Goal: Task Accomplishment & Management: Complete application form

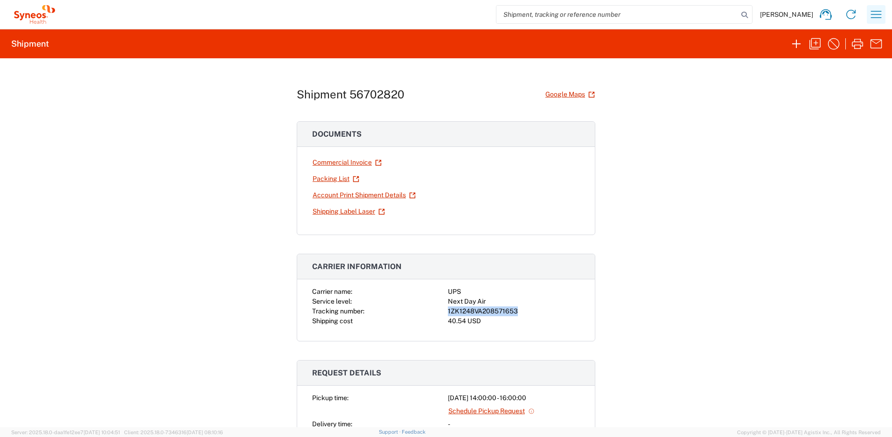
scroll to position [111, 0]
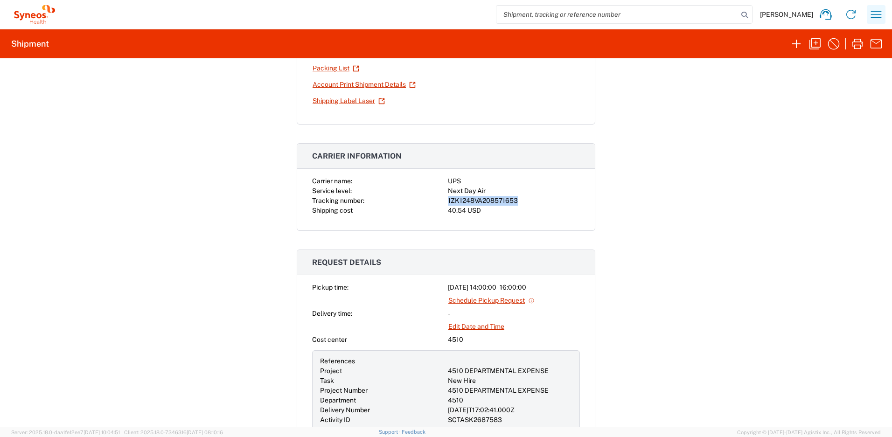
click at [882, 17] on icon "button" at bounding box center [875, 14] width 15 height 15
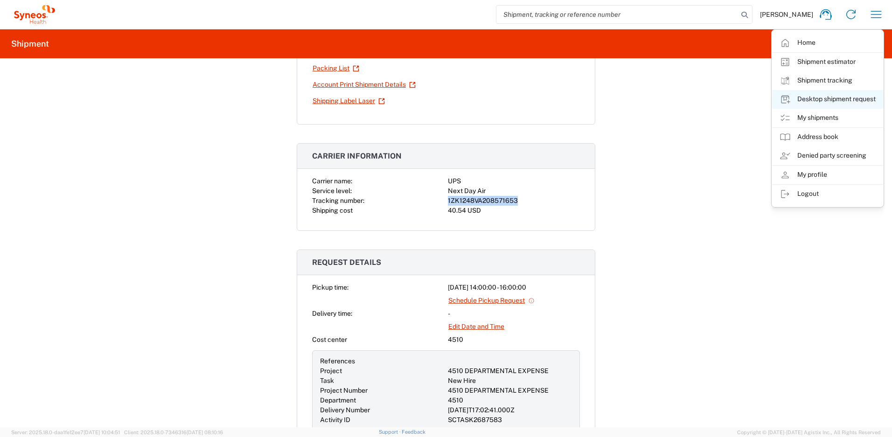
click at [825, 95] on link "Desktop shipment request" at bounding box center [827, 99] width 111 height 19
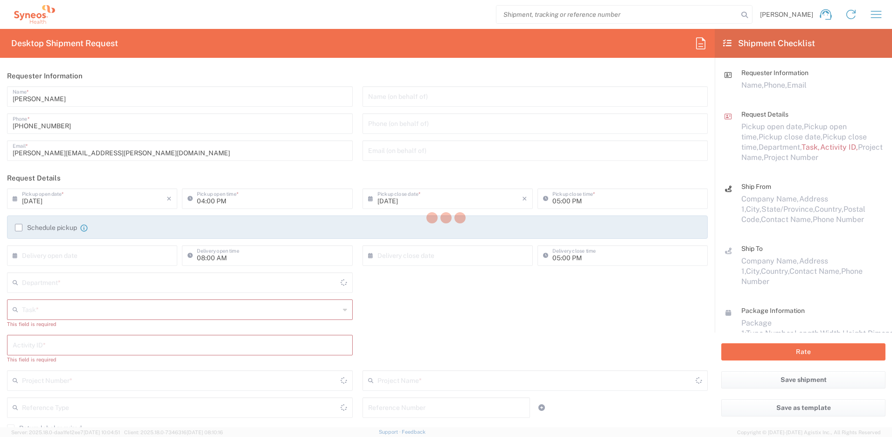
type input "[US_STATE]"
type input "[GEOGRAPHIC_DATA]"
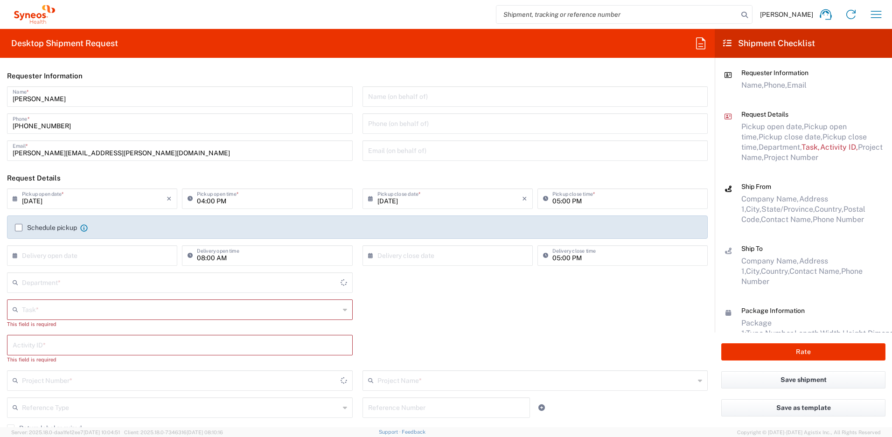
type input "4510"
click at [73, 306] on input "text" at bounding box center [181, 309] width 318 height 16
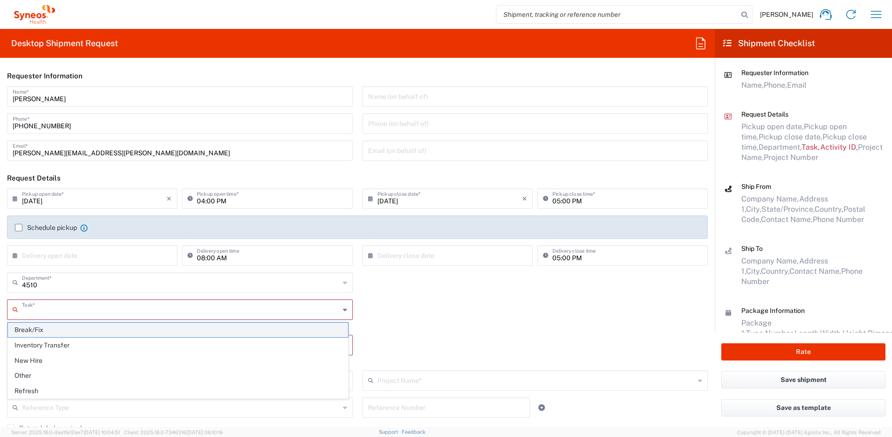
click at [51, 330] on span "Break/Fix" at bounding box center [178, 330] width 340 height 14
type input "Break/Fix"
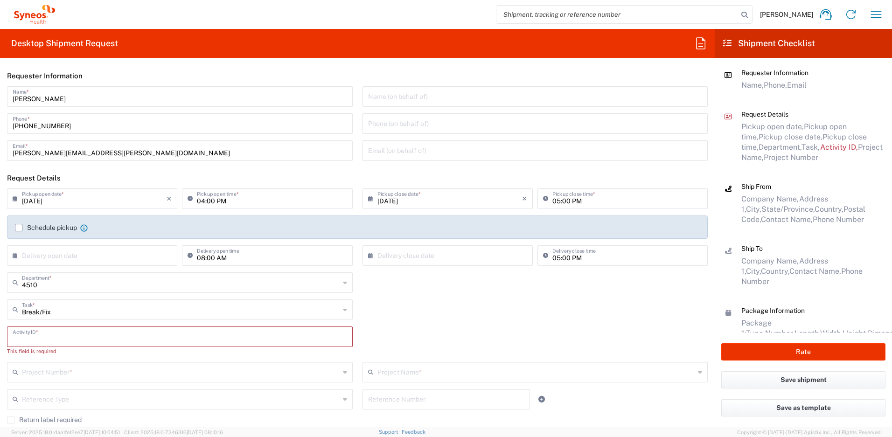
click at [52, 335] on input "text" at bounding box center [180, 336] width 334 height 16
paste input "INC2639454"
type input "INC2639454"
click at [62, 358] on input "text" at bounding box center [181, 363] width 318 height 16
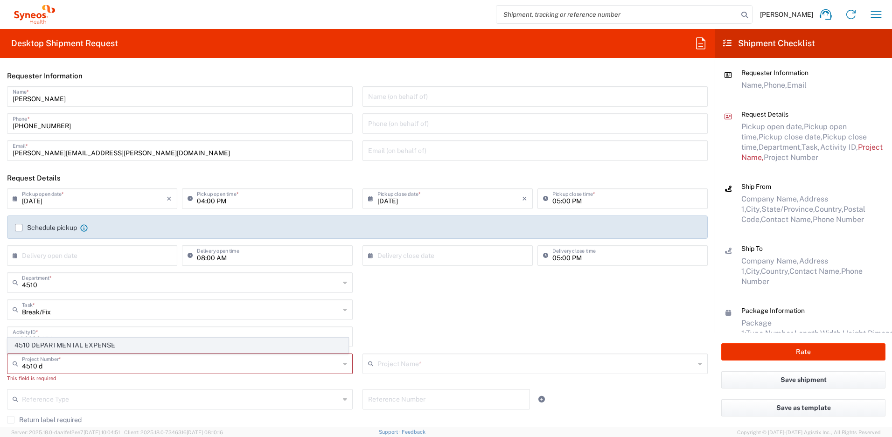
click at [66, 348] on span "4510 DEPARTMENTAL EXPENSE" at bounding box center [178, 345] width 340 height 14
type input "4510 DEPARTMENTAL EXPENSE"
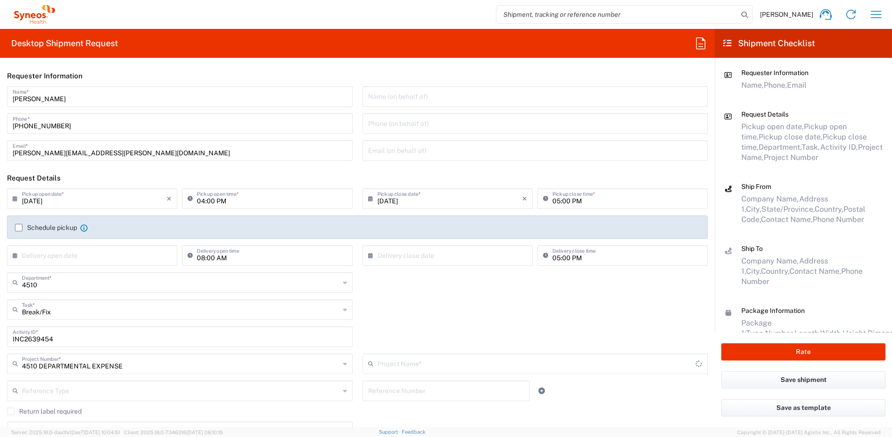
type input "4510 DEPARTMENTAL EXPENSE"
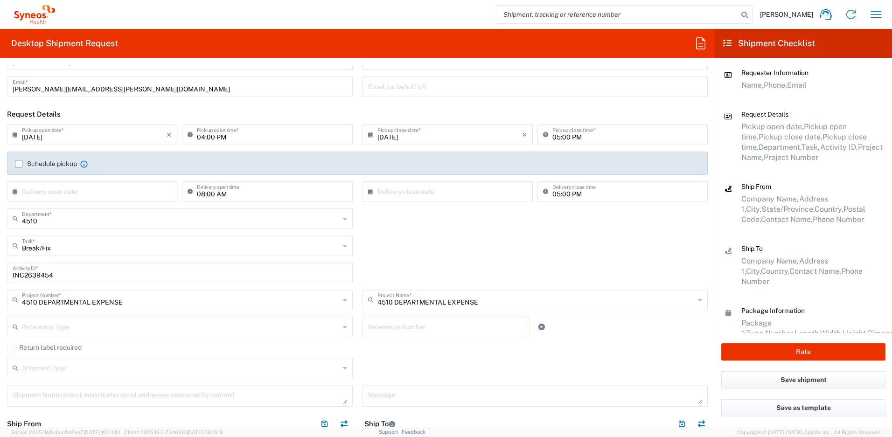
scroll to position [68, 0]
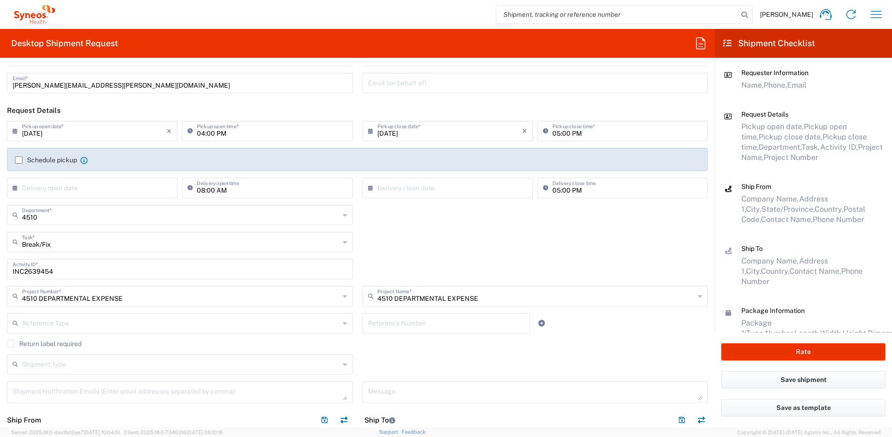
click at [14, 344] on label "Return label required" at bounding box center [44, 343] width 75 height 7
click at [11, 344] on input "Return label required" at bounding box center [11, 344] width 0 height 0
click at [34, 370] on input "Vendor" at bounding box center [181, 372] width 318 height 15
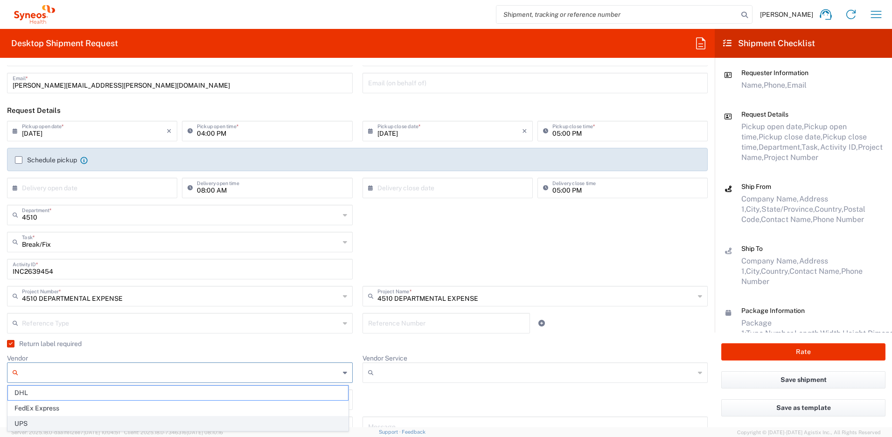
click at [39, 421] on span "UPS" at bounding box center [178, 423] width 340 height 14
type input "UPS"
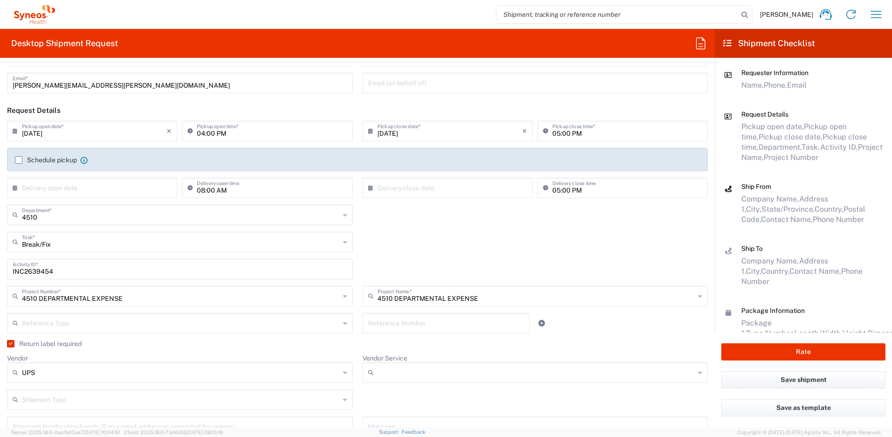
drag, startPoint x: 371, startPoint y: 373, endPoint x: 383, endPoint y: 367, distance: 13.4
click at [371, 373] on icon at bounding box center [372, 372] width 9 height 15
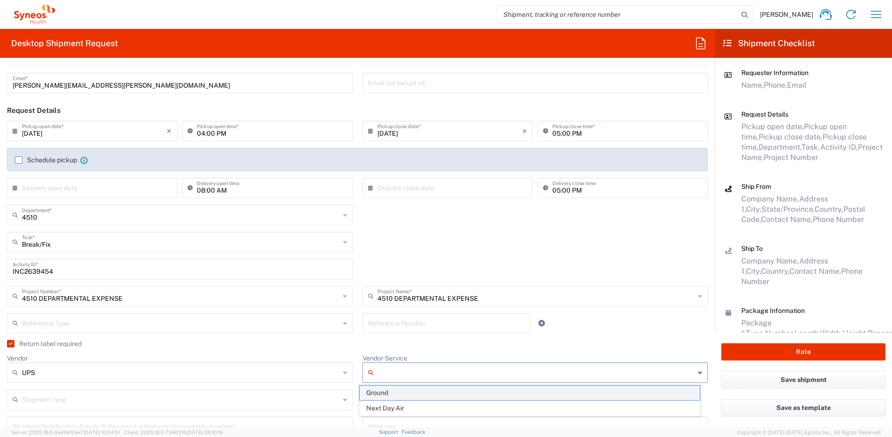
click at [394, 392] on span "Ground" at bounding box center [530, 393] width 340 height 14
type input "Ground"
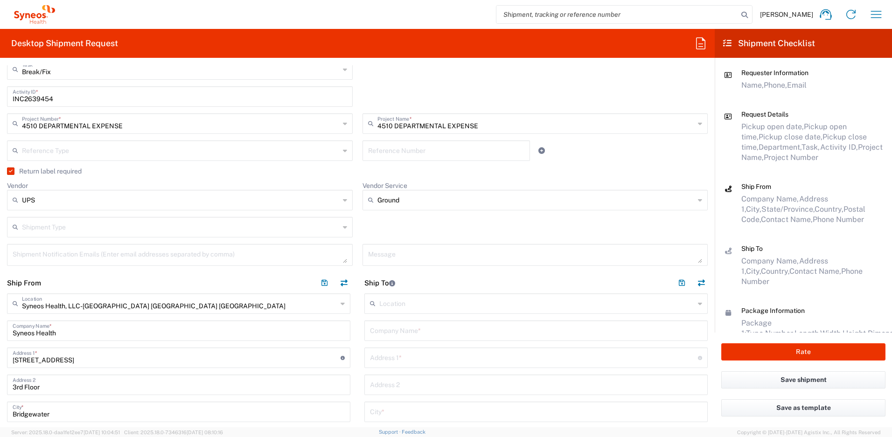
scroll to position [361, 0]
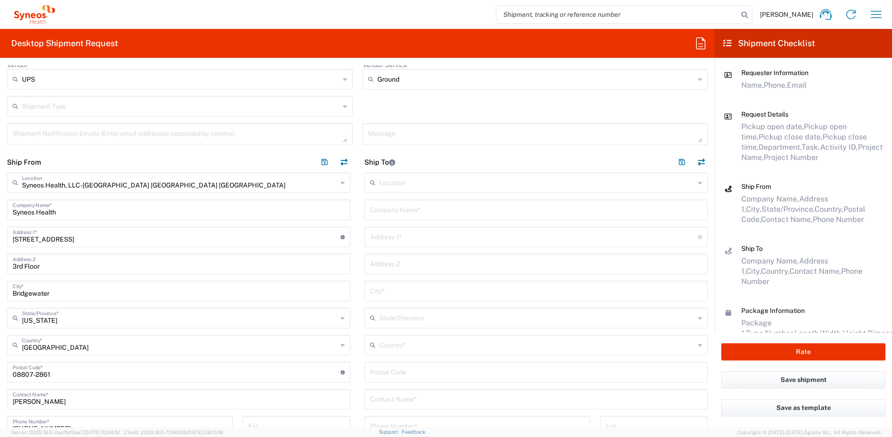
click at [403, 343] on input "text" at bounding box center [536, 344] width 315 height 16
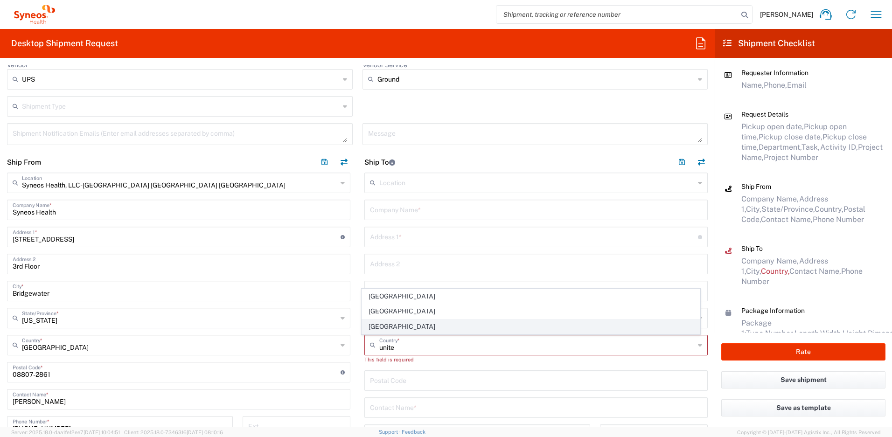
click at [389, 328] on span "[GEOGRAPHIC_DATA]" at bounding box center [531, 326] width 338 height 14
type input "[GEOGRAPHIC_DATA]"
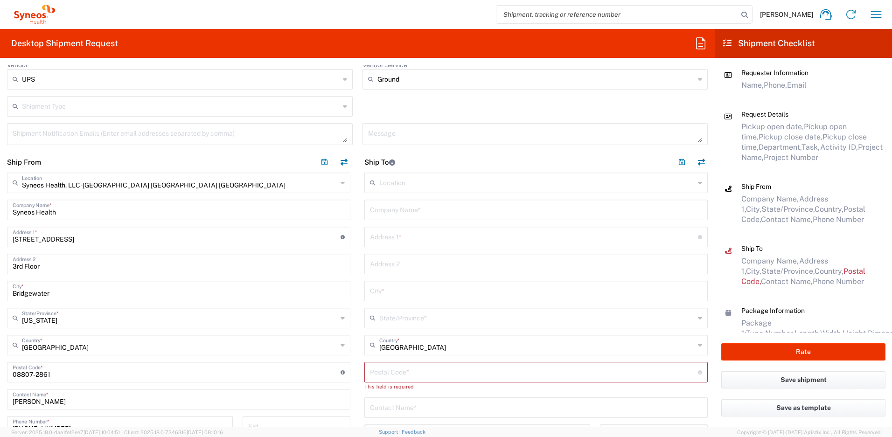
click at [406, 205] on input "text" at bounding box center [536, 209] width 332 height 16
click at [435, 204] on input "text" at bounding box center [536, 209] width 332 height 16
paste input "[PERSON_NAME]"
type input "[PERSON_NAME]"
click at [396, 408] on input "text" at bounding box center [536, 407] width 332 height 16
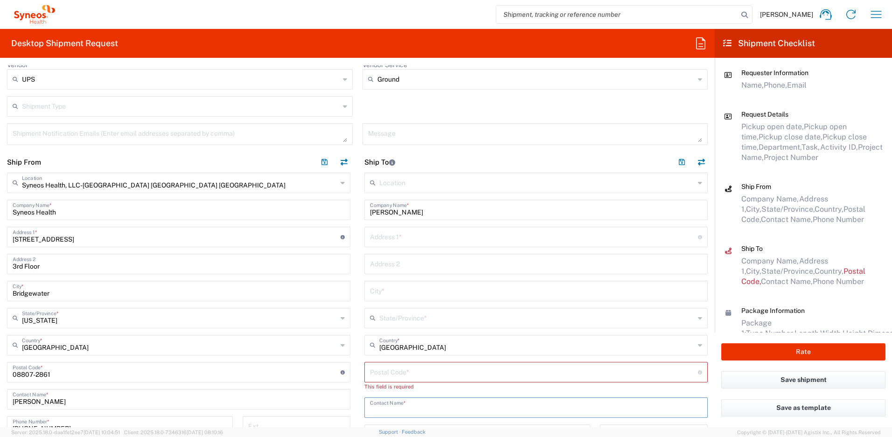
paste input "[PERSON_NAME]"
type input "[PERSON_NAME]"
click at [386, 237] on input "text" at bounding box center [534, 236] width 328 height 16
paste input "[STREET_ADDRESS]"
type input "[STREET_ADDRESS]"
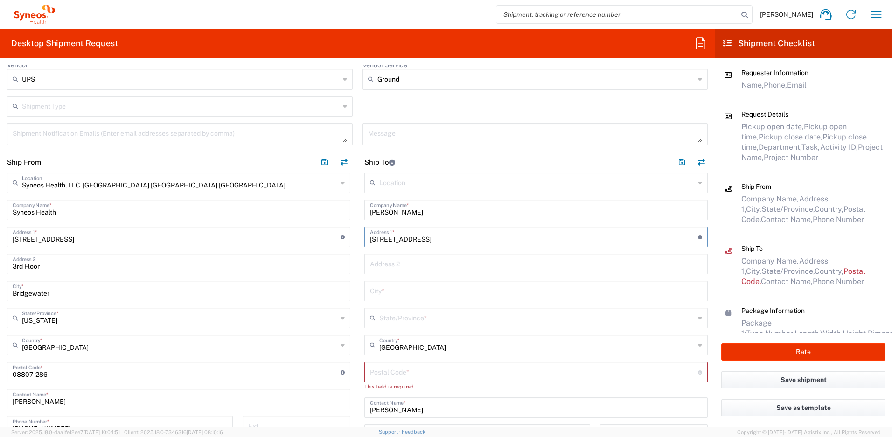
click at [394, 287] on input "text" at bounding box center [536, 290] width 332 height 16
paste input "Fairhope"
type input "Fairhope"
click at [400, 312] on input "text" at bounding box center [536, 317] width 315 height 16
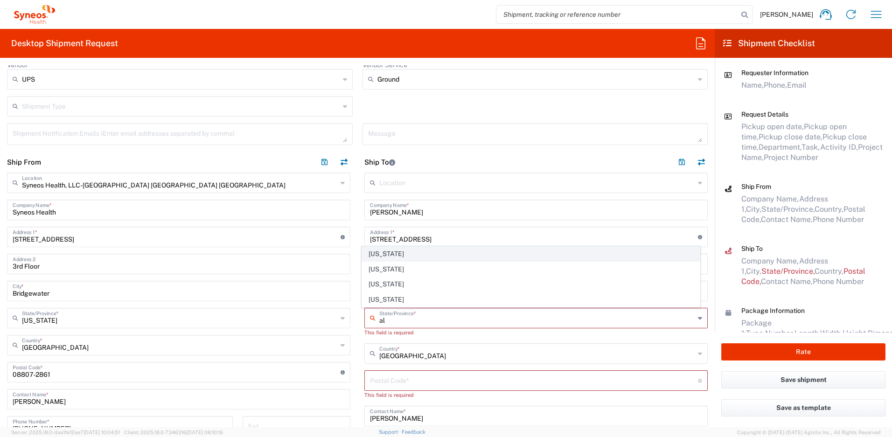
click at [395, 255] on span "[US_STATE]" at bounding box center [531, 254] width 338 height 14
type input "[US_STATE]"
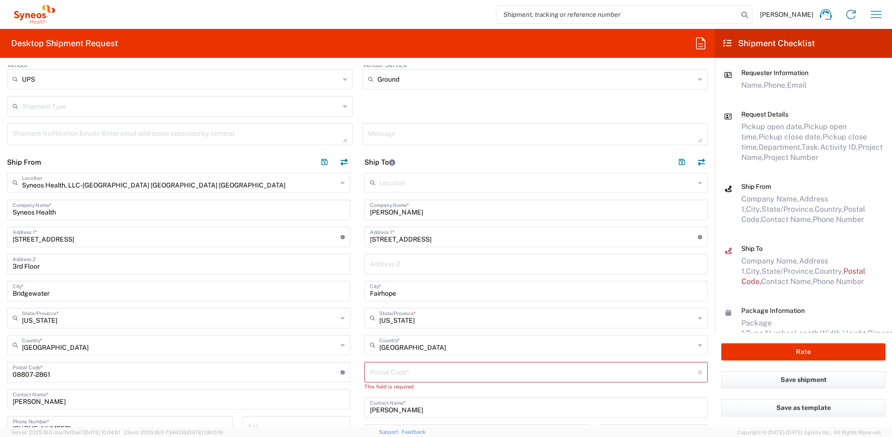
click at [416, 370] on input "undefined" at bounding box center [534, 371] width 328 height 16
paste input "36532"
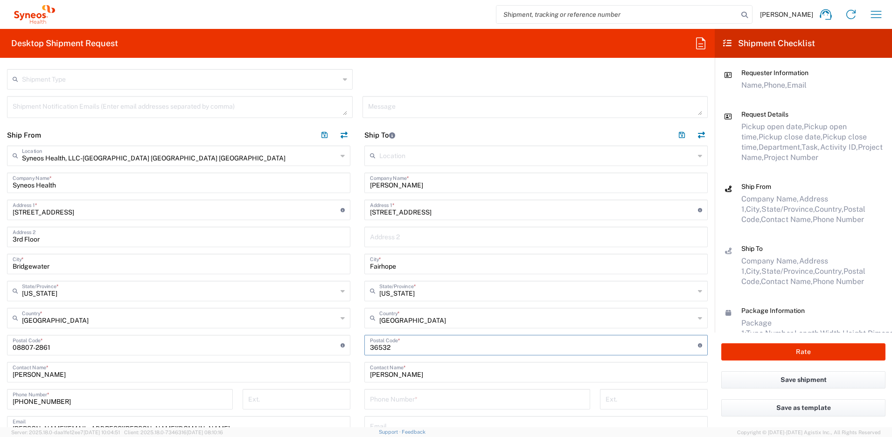
scroll to position [398, 0]
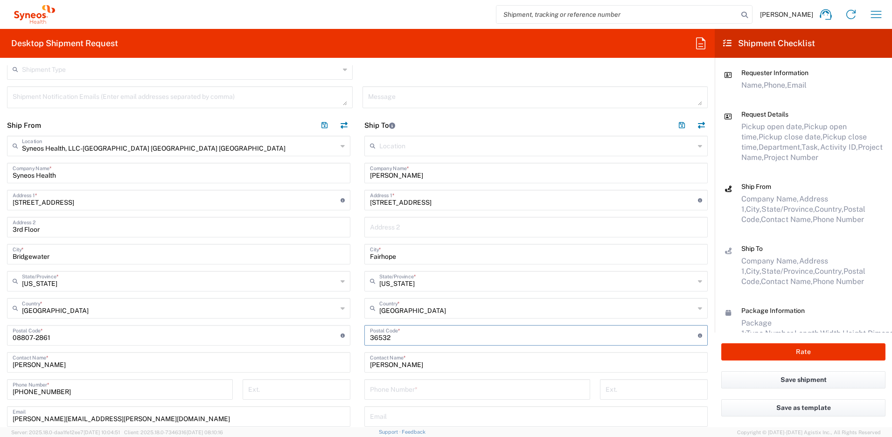
type input "36532"
click at [384, 387] on input "tel" at bounding box center [477, 389] width 215 height 16
paste input "[PHONE_NUMBER]"
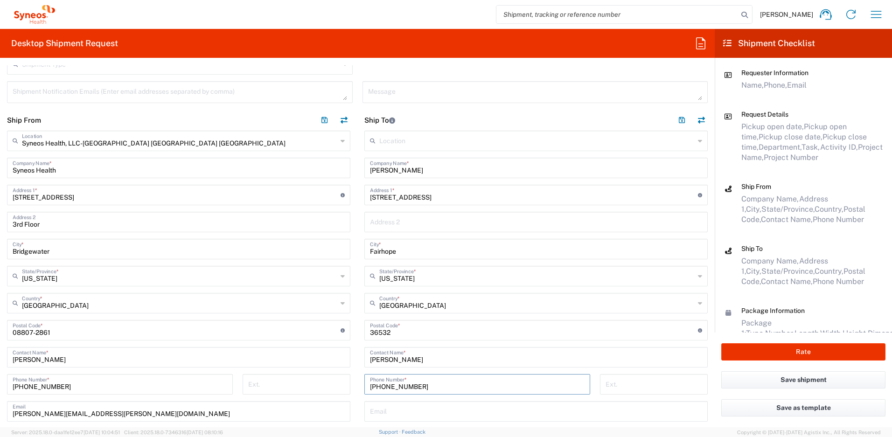
scroll to position [407, 0]
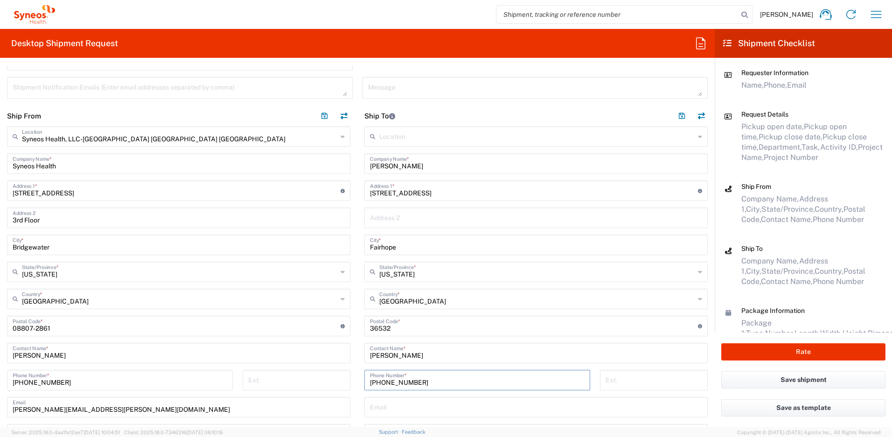
type input "[PHONE_NUMBER]"
click at [395, 407] on input "text" at bounding box center [536, 406] width 332 height 16
paste input "[PERSON_NAME][EMAIL_ADDRESS][PERSON_NAME][DOMAIN_NAME]"
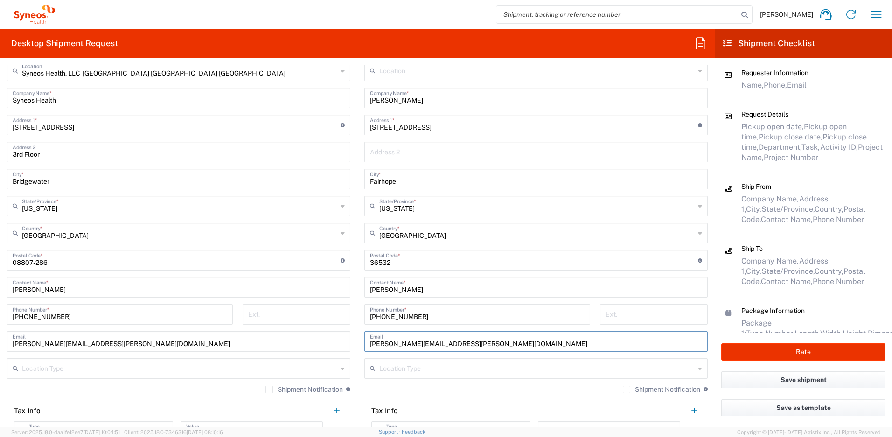
scroll to position [520, 0]
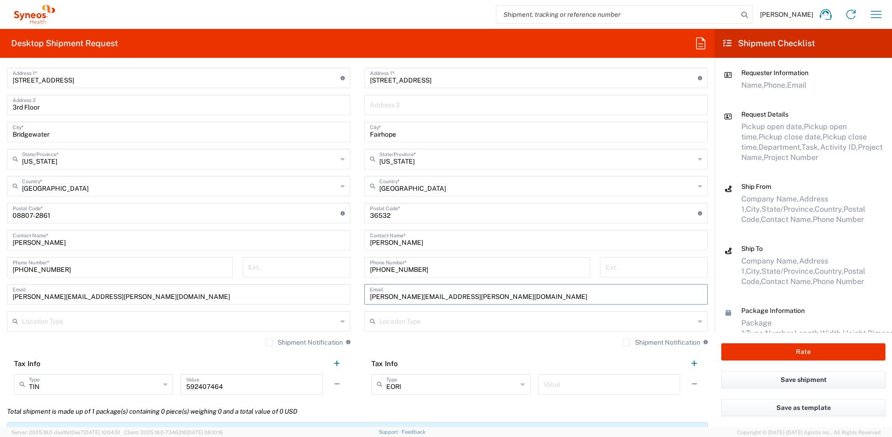
type input "[PERSON_NAME][EMAIL_ADDRESS][PERSON_NAME][DOMAIN_NAME]"
click at [623, 342] on label "Shipment Notification" at bounding box center [661, 342] width 77 height 7
click at [626, 342] on input "Shipment Notification" at bounding box center [626, 342] width 0 height 0
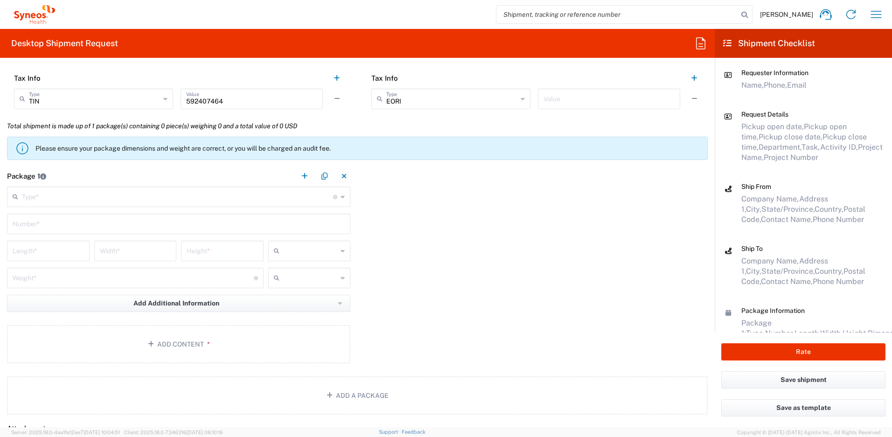
scroll to position [811, 0]
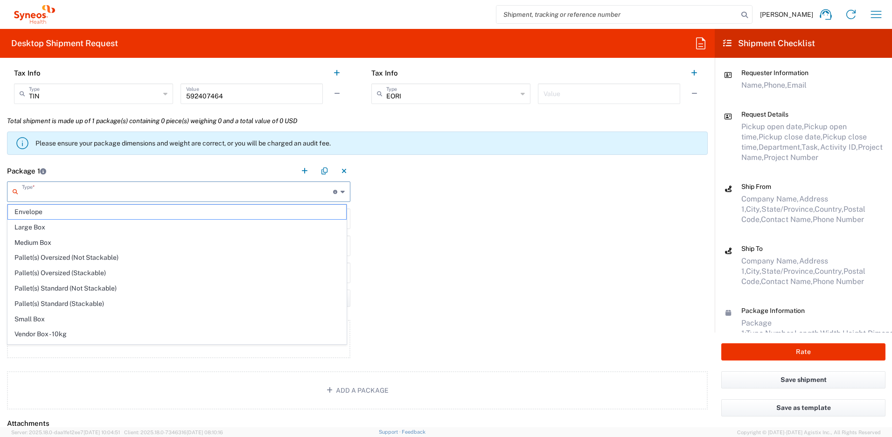
click at [63, 192] on input "text" at bounding box center [177, 191] width 311 height 16
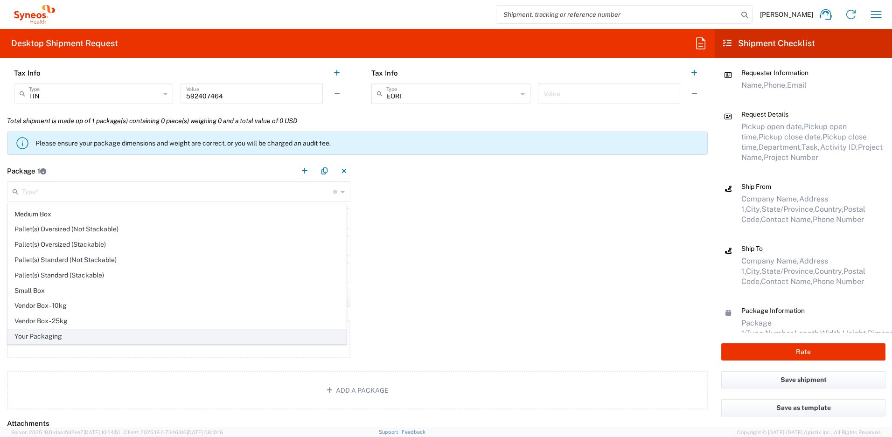
click at [114, 340] on span "Your Packaging" at bounding box center [177, 336] width 338 height 14
type input "Your Packaging"
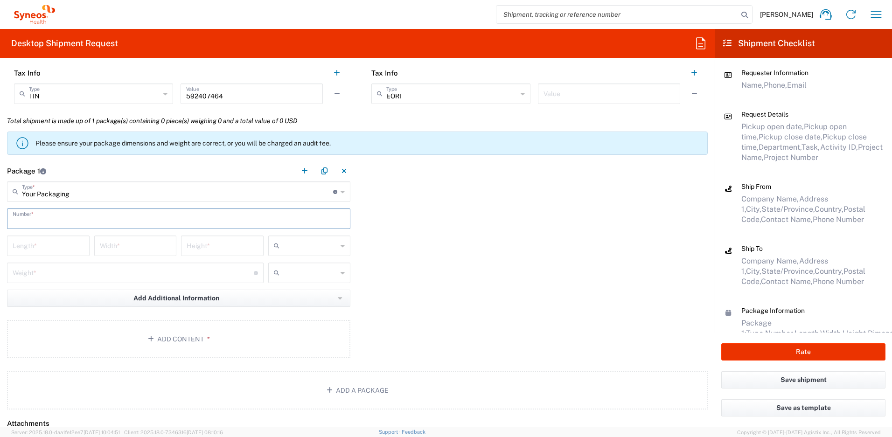
click at [54, 217] on input "text" at bounding box center [179, 218] width 332 height 16
type input "1"
click at [22, 246] on input "number" at bounding box center [48, 245] width 71 height 16
type input "16"
type input "12"
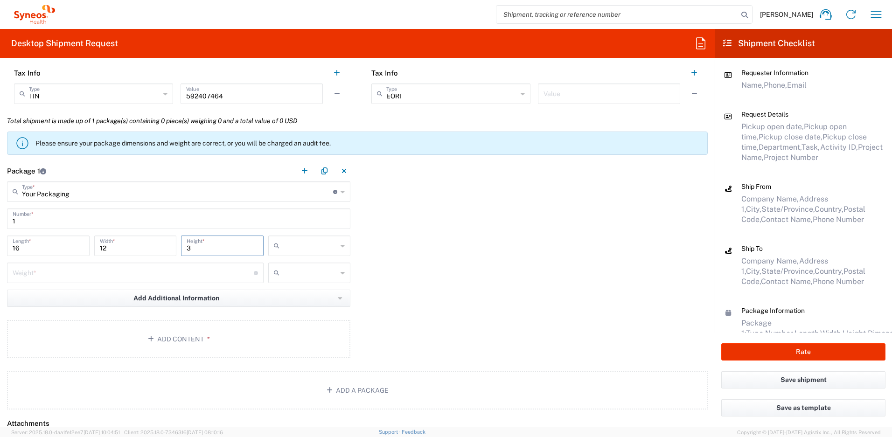
type input "3"
click at [43, 282] on div "Weight * Total weight of package(s) in pounds or kilograms" at bounding box center [135, 273] width 257 height 21
type input "5"
click at [294, 244] on input "text" at bounding box center [310, 245] width 55 height 15
click at [285, 298] on span "in" at bounding box center [306, 297] width 80 height 14
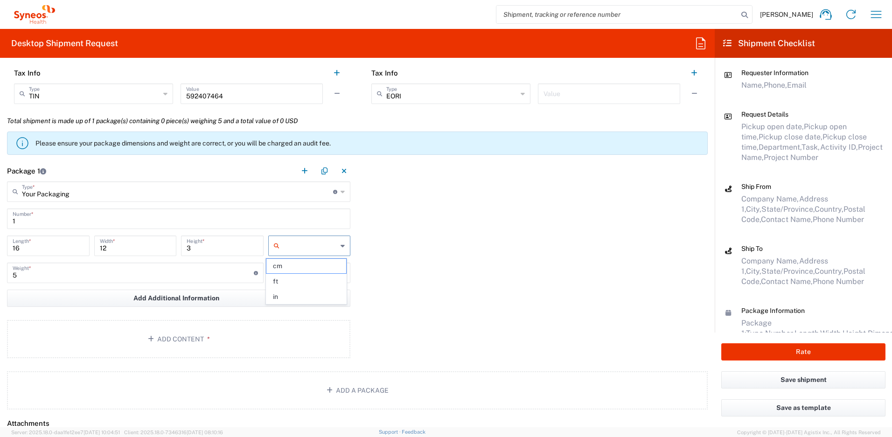
type input "in"
click at [293, 270] on input "text" at bounding box center [310, 272] width 55 height 15
click at [293, 307] on span "lbs" at bounding box center [306, 308] width 80 height 14
type input "lbs"
click at [221, 332] on button "Add Content *" at bounding box center [178, 339] width 343 height 38
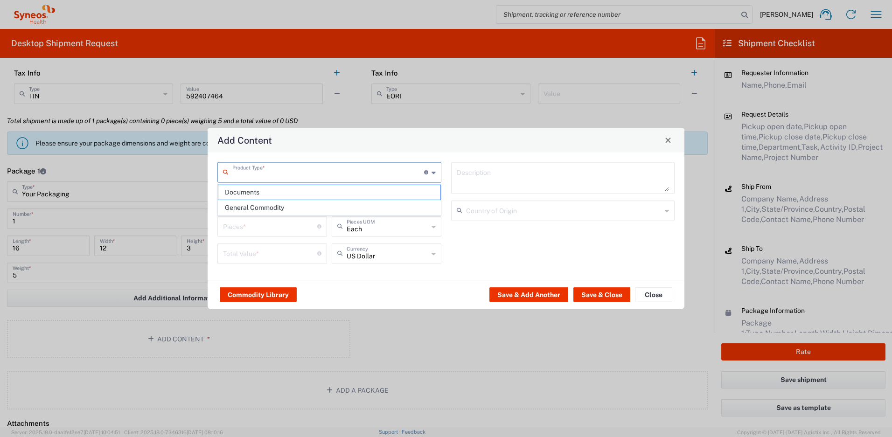
click at [250, 176] on input "text" at bounding box center [328, 171] width 192 height 16
click at [255, 205] on span "General Commodity" at bounding box center [329, 208] width 222 height 14
type input "General Commodity"
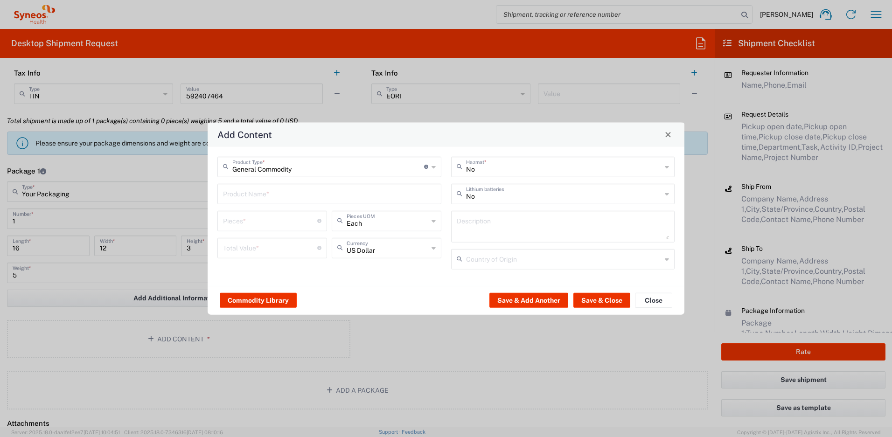
click at [252, 201] on input "text" at bounding box center [329, 193] width 213 height 16
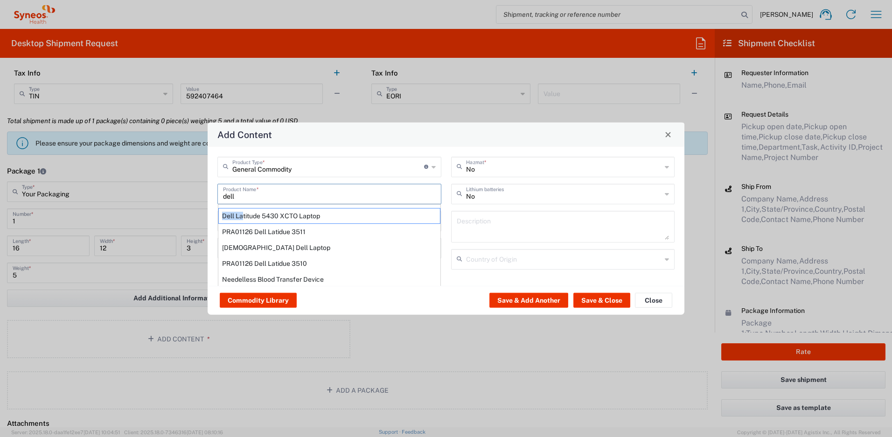
click at [243, 212] on div "Dell Latitude 5430 XCTO Laptop" at bounding box center [329, 216] width 222 height 16
type input "Dell Latitude 5430 XCTO Laptop"
type input "1"
type textarea "BaseIntel Core i7-1265U vProÂ® Processor - 14" 16 GB RAM - 512 GB SSD"
type input "[GEOGRAPHIC_DATA]"
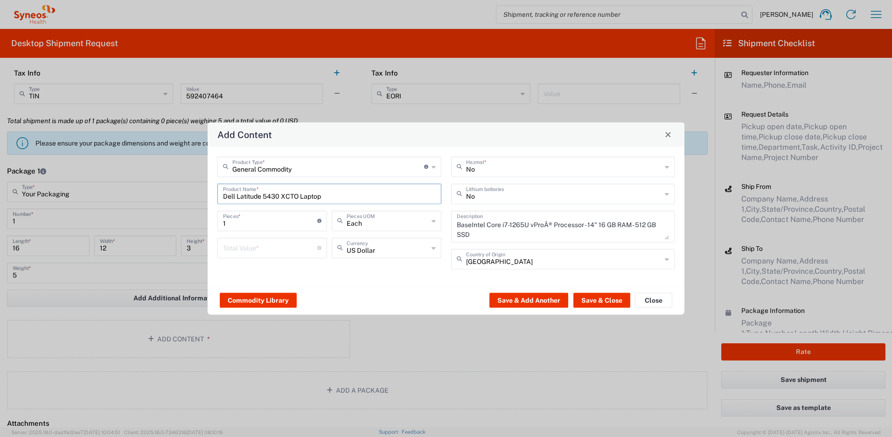
click at [240, 243] on input "number" at bounding box center [270, 247] width 94 height 16
type input "5"
type input "1000"
click at [464, 194] on icon at bounding box center [461, 193] width 9 height 15
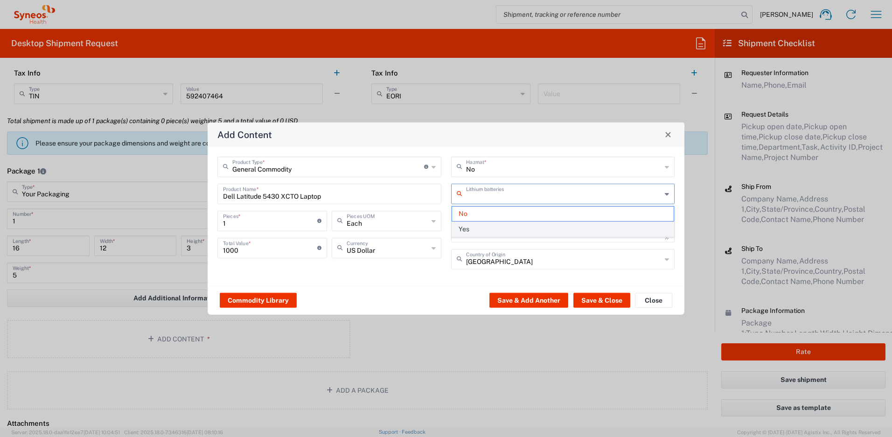
click at [474, 228] on span "Yes" at bounding box center [563, 229] width 222 height 14
type input "Yes"
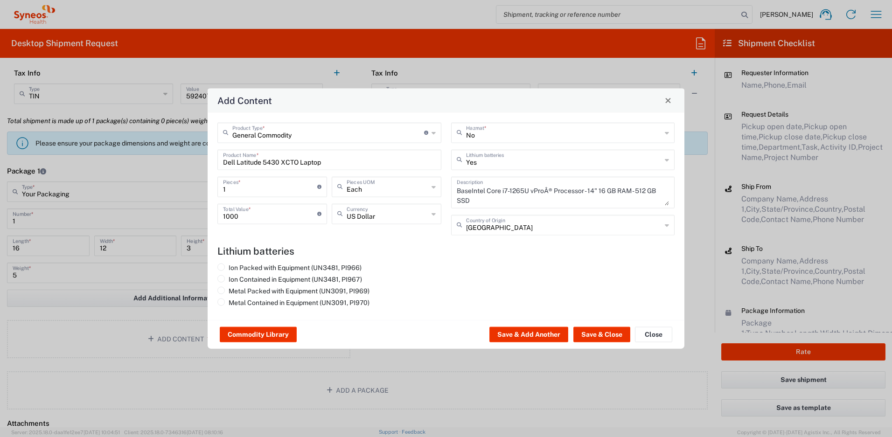
click at [339, 261] on agx-lithium-batteries-content "Lithium batteries Ion Packed with Equipment (UN3481, PI966) Ion Contained in Eq…" at bounding box center [445, 277] width 457 height 65
click at [351, 263] on label "Ion Packed with Equipment (UN3481, PI966)" at bounding box center [289, 267] width 144 height 8
click at [235, 263] on input "Ion Packed with Equipment (UN3481, PI966)" at bounding box center [232, 266] width 6 height 6
radio input "true"
click at [590, 337] on button "Save & Close" at bounding box center [601, 334] width 57 height 15
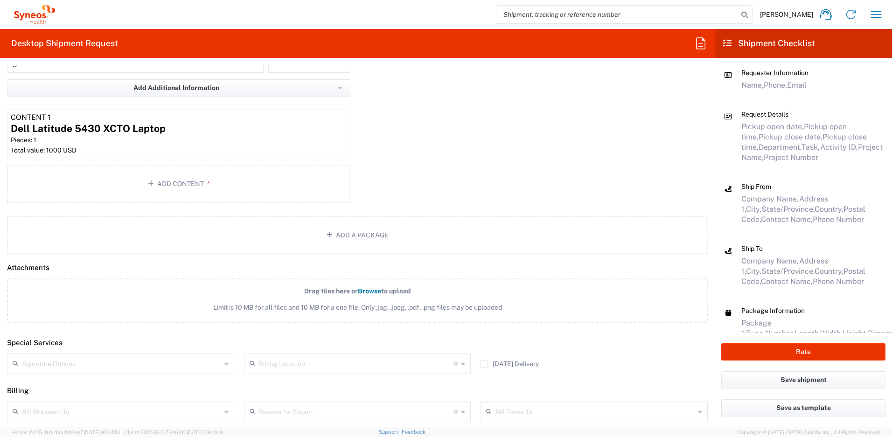
scroll to position [1026, 0]
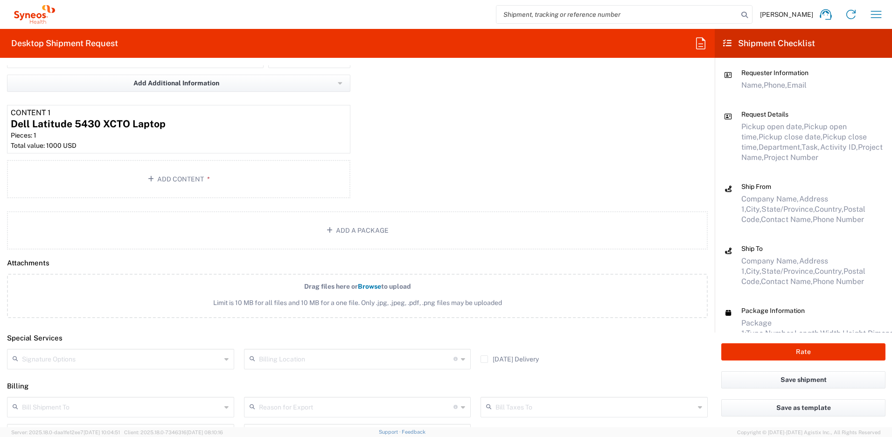
click at [148, 362] on input "text" at bounding box center [121, 358] width 199 height 16
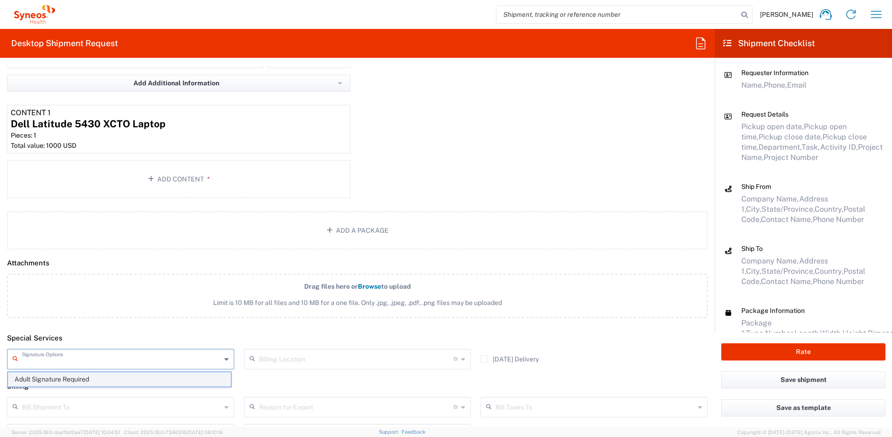
click at [91, 379] on span "Adult Signature Required" at bounding box center [119, 379] width 223 height 14
type input "Adult Signature Required"
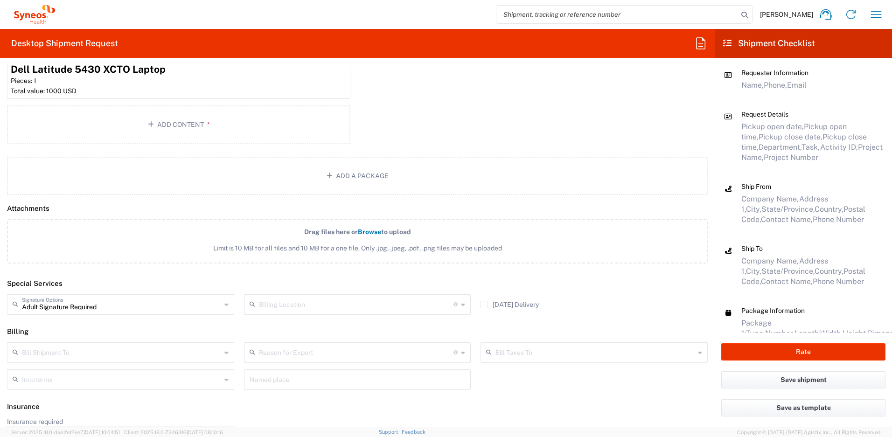
scroll to position [1106, 0]
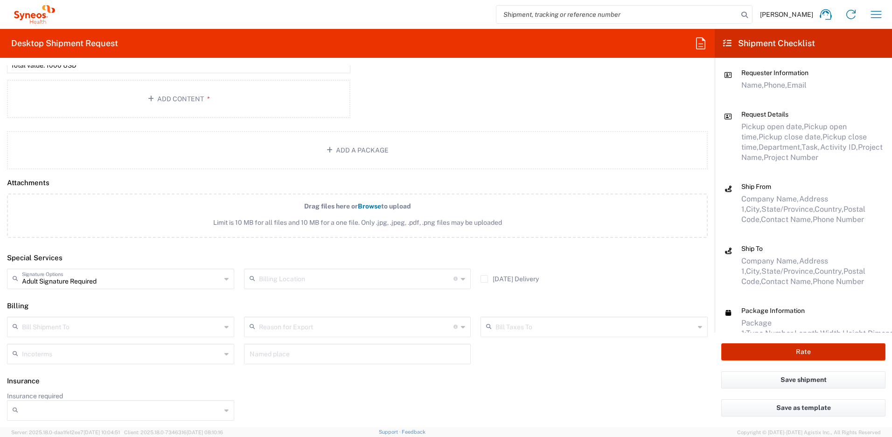
click at [792, 355] on button "Rate" at bounding box center [803, 351] width 164 height 17
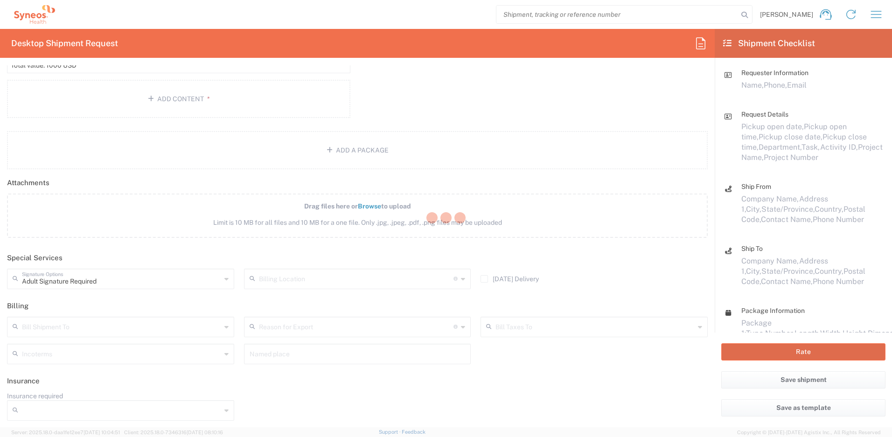
type input "4510 DEPARTMENTAL EXPENSE"
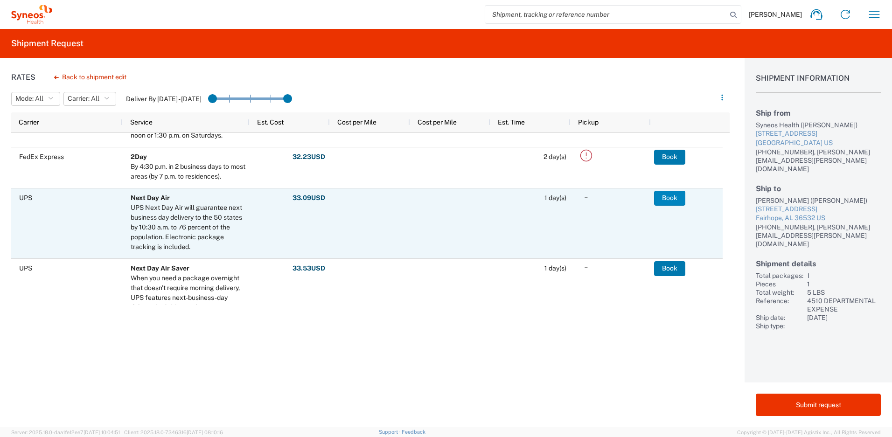
click at [664, 199] on button "Book" at bounding box center [669, 198] width 31 height 15
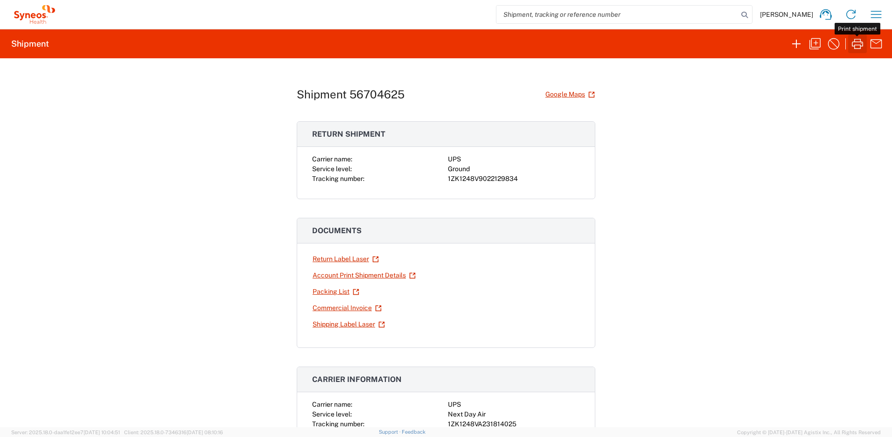
click at [858, 47] on icon "button" at bounding box center [857, 43] width 15 height 15
click at [341, 261] on link "Return Label Laser" at bounding box center [345, 259] width 67 height 16
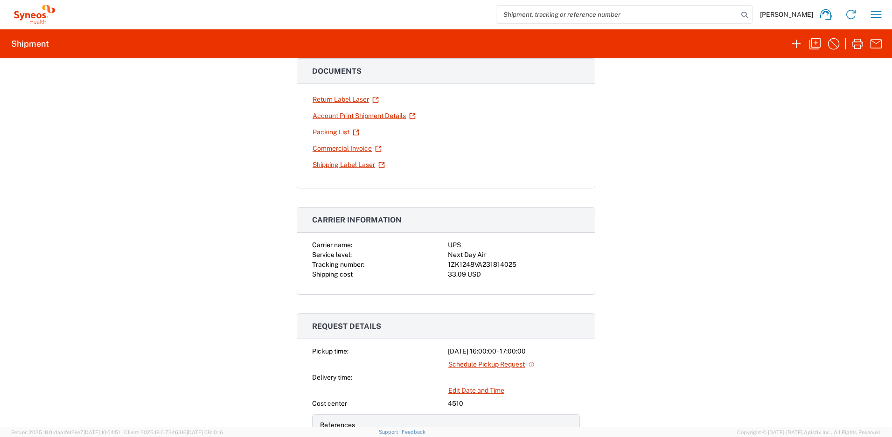
scroll to position [160, 0]
click at [514, 265] on div "1ZK1248VA231814025" at bounding box center [514, 264] width 132 height 10
drag, startPoint x: 513, startPoint y: 264, endPoint x: 445, endPoint y: 265, distance: 68.1
click at [448, 265] on div "1ZK1248VA231814025" at bounding box center [514, 264] width 132 height 10
copy div "1ZK1248VA231814025"
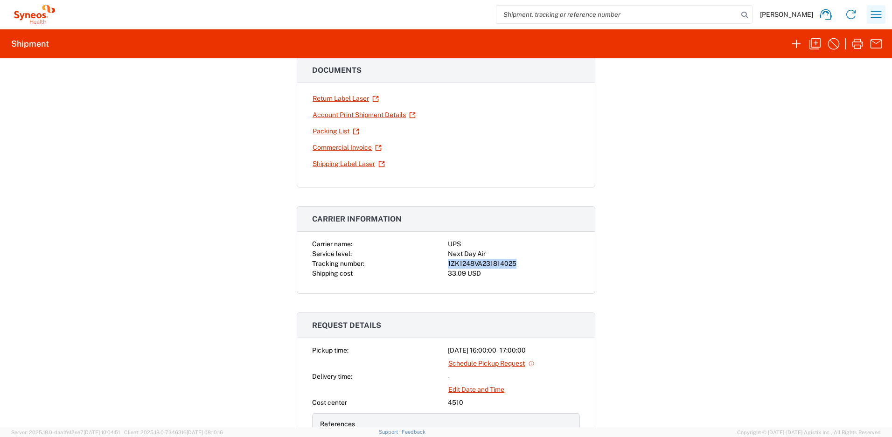
click at [882, 15] on icon "button" at bounding box center [875, 14] width 15 height 15
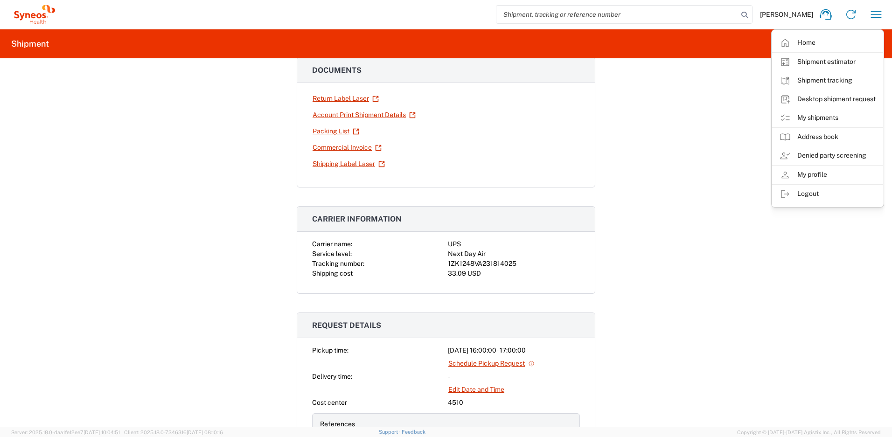
click at [715, 126] on div "Shipment 56704625 Google Maps Return shipment Carrier name: UPS Service level: …" at bounding box center [446, 242] width 892 height 369
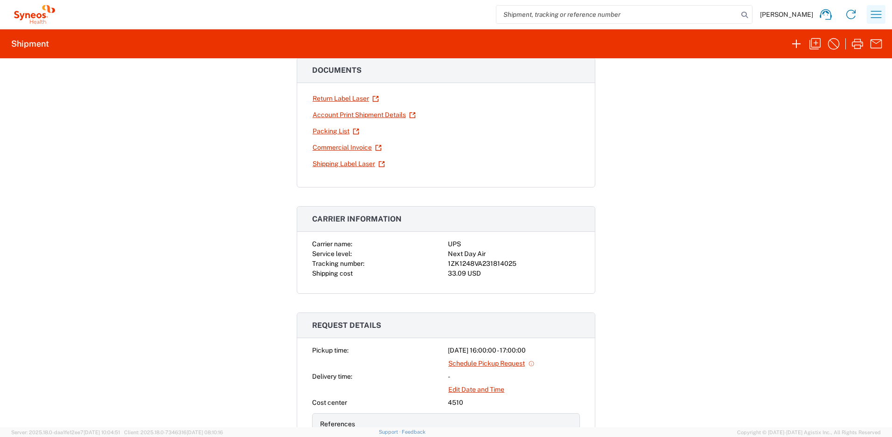
click at [871, 17] on icon "button" at bounding box center [875, 14] width 15 height 15
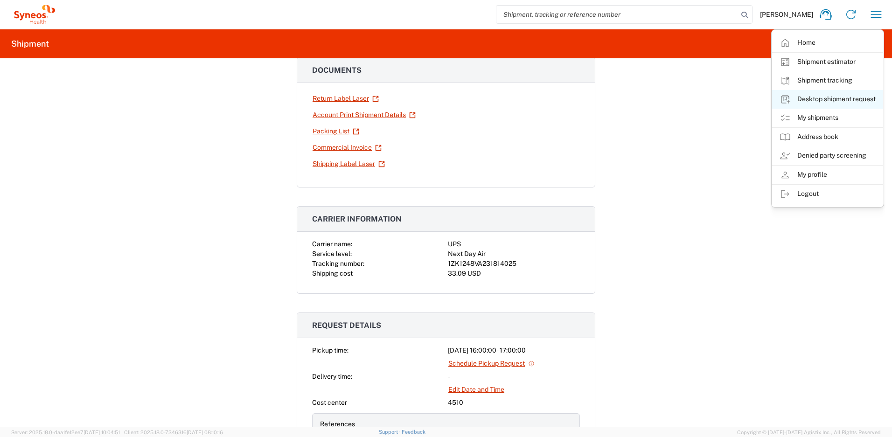
click at [813, 96] on link "Desktop shipment request" at bounding box center [827, 99] width 111 height 19
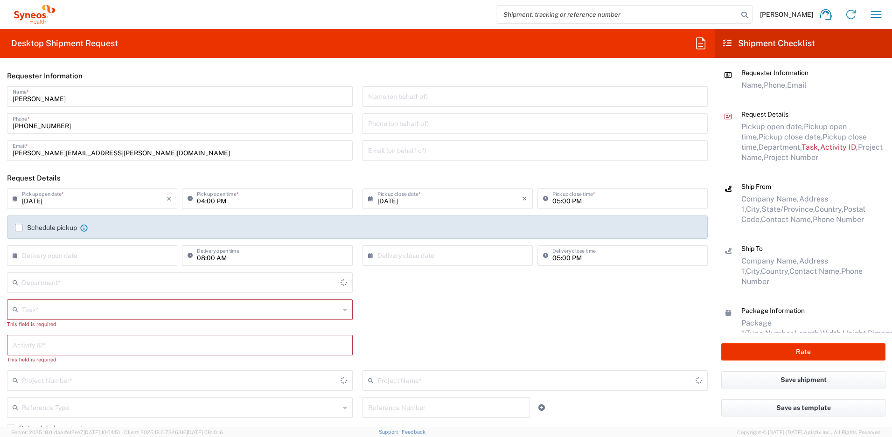
type input "[US_STATE]"
type input "4510"
click at [73, 311] on input "text" at bounding box center [181, 309] width 318 height 16
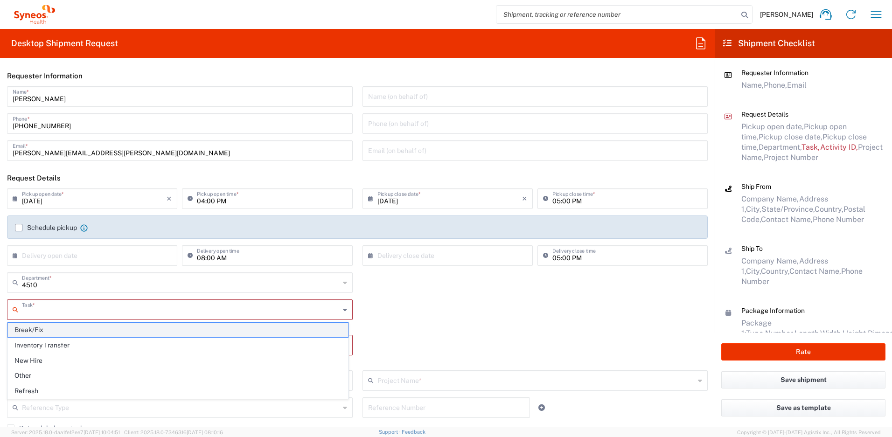
click at [60, 330] on span "Break/Fix" at bounding box center [178, 330] width 340 height 14
type input "Break/Fix"
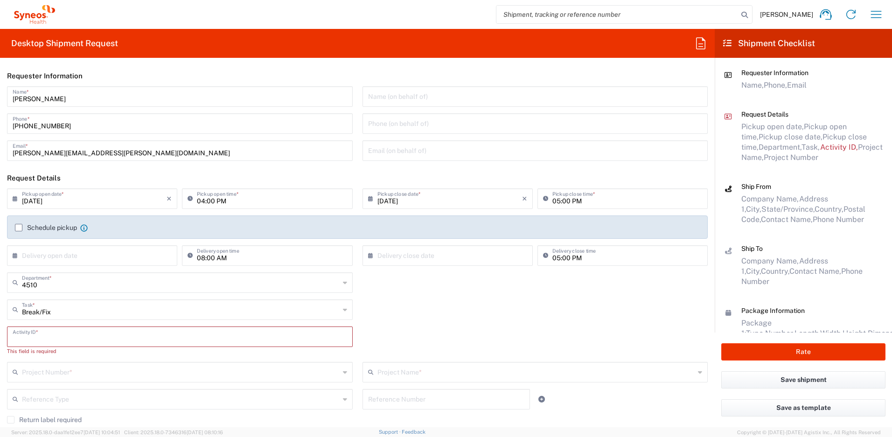
click at [35, 336] on input "text" at bounding box center [180, 336] width 334 height 16
paste input "INC2631288"
type input "INC2631288"
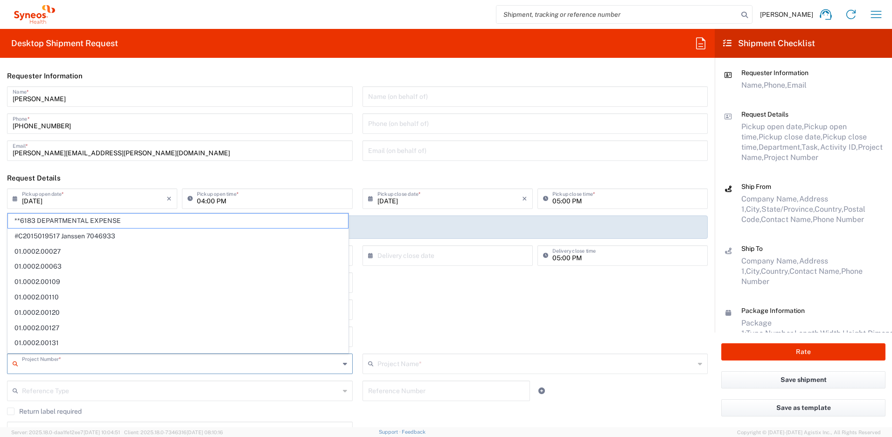
click at [34, 360] on input "text" at bounding box center [181, 363] width 318 height 16
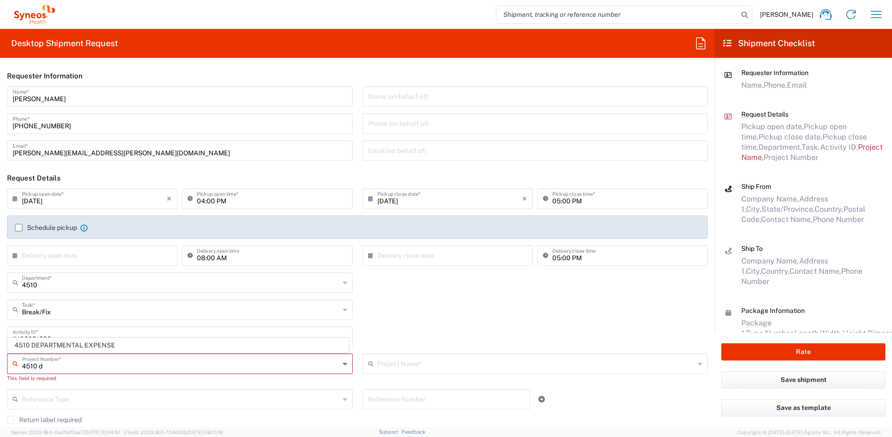
click at [39, 347] on span "4510 DEPARTMENTAL EXPENSE" at bounding box center [178, 345] width 340 height 14
type input "4510 DEPARTMENTAL EXPENSE"
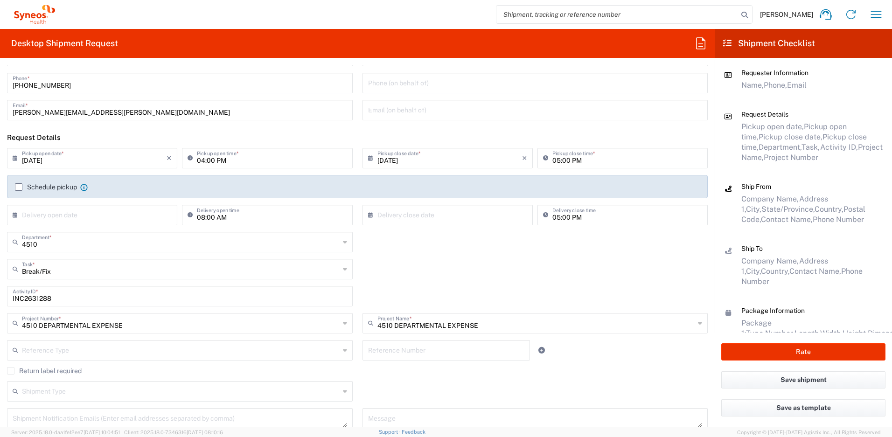
scroll to position [42, 0]
click at [13, 368] on label "Return label required" at bounding box center [44, 369] width 75 height 7
click at [11, 370] on input "Return label required" at bounding box center [11, 370] width 0 height 0
click at [45, 394] on input "Vendor" at bounding box center [181, 398] width 318 height 15
click at [46, 380] on span "UPS" at bounding box center [178, 380] width 340 height 14
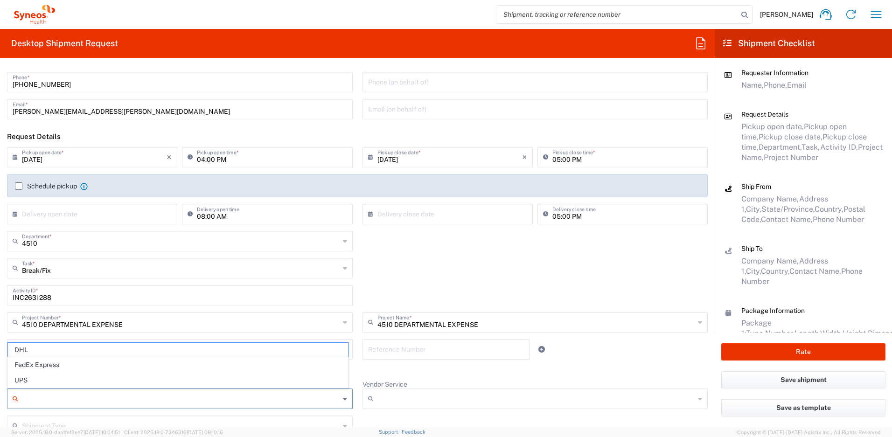
type input "UPS"
click at [401, 397] on input "Vendor Service" at bounding box center [536, 398] width 318 height 15
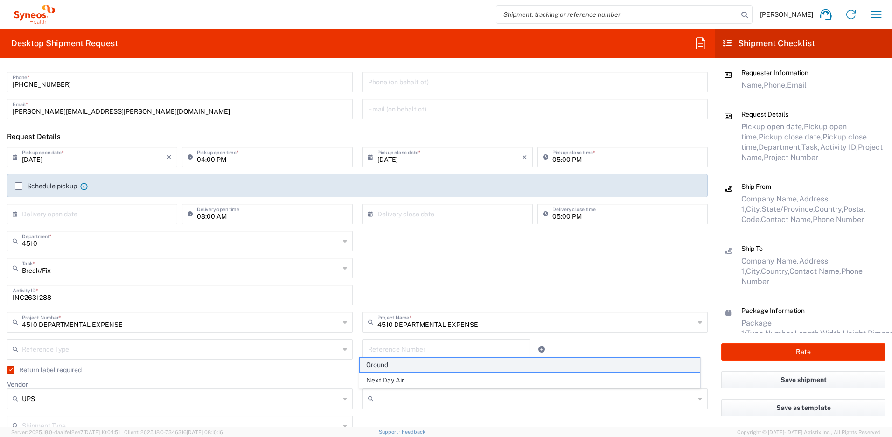
click at [404, 366] on span "Ground" at bounding box center [530, 365] width 340 height 14
type input "Ground"
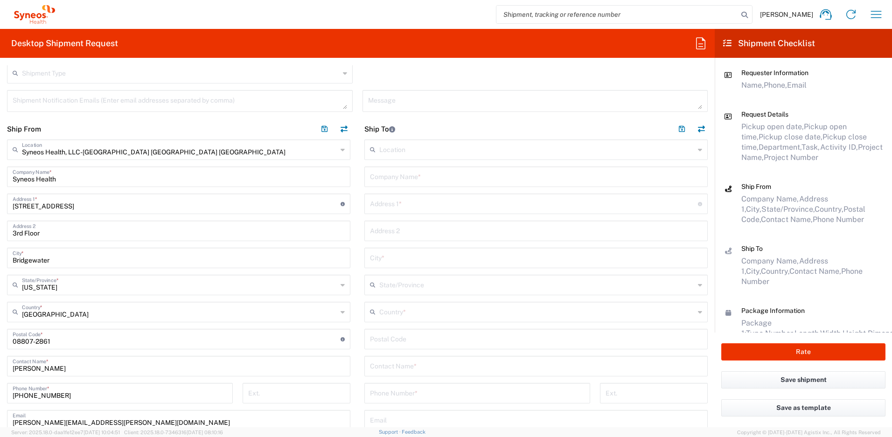
scroll to position [393, 0]
click at [389, 173] on input "text" at bounding box center [536, 177] width 332 height 16
paste input "[PERSON_NAME]"
type input "[PERSON_NAME]"
click at [388, 364] on input "text" at bounding box center [536, 366] width 332 height 16
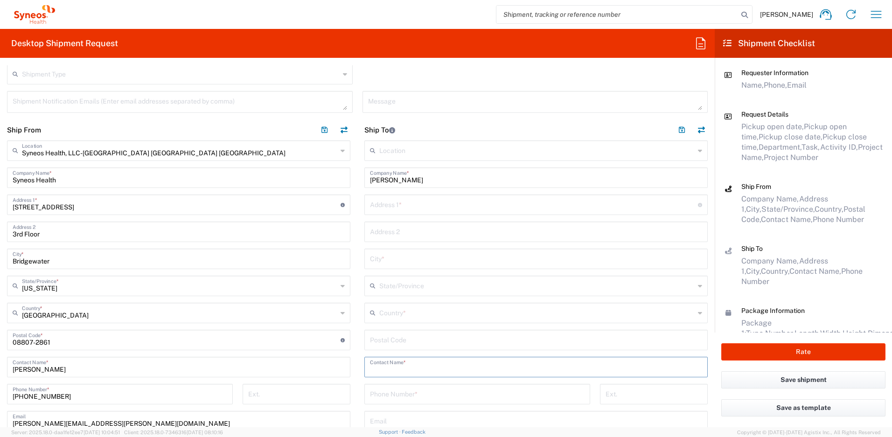
paste input "[PERSON_NAME]"
type input "[PERSON_NAME]"
click at [396, 314] on input "text" at bounding box center [536, 312] width 315 height 16
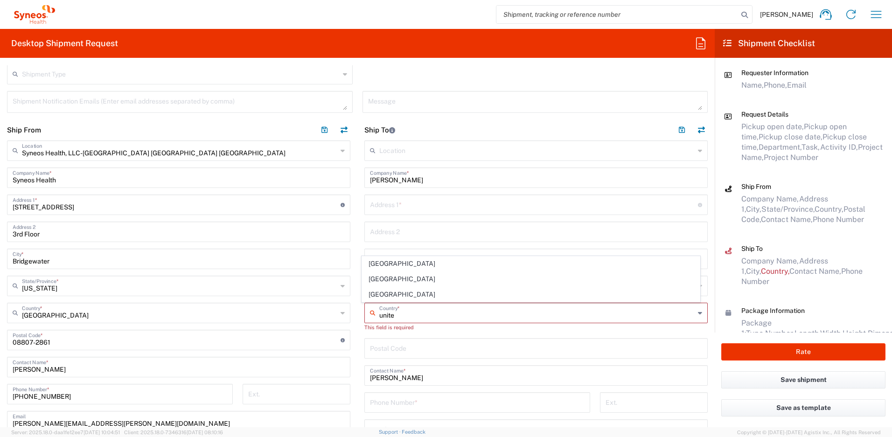
click at [389, 297] on span "[GEOGRAPHIC_DATA]" at bounding box center [531, 294] width 338 height 14
type input "[GEOGRAPHIC_DATA]"
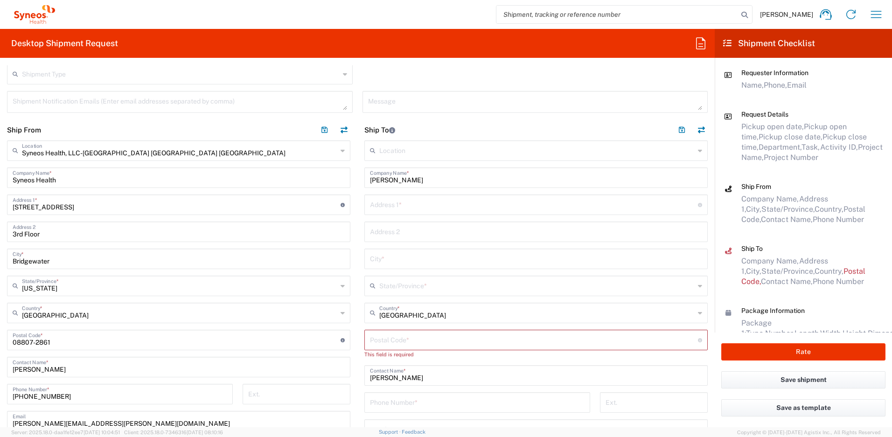
click at [395, 203] on input "text" at bounding box center [534, 204] width 328 height 16
paste input "[STREET_ADDRESS]"
type input "[STREET_ADDRESS]"
click at [411, 257] on input "text" at bounding box center [536, 258] width 332 height 16
paste input "Morrisville"
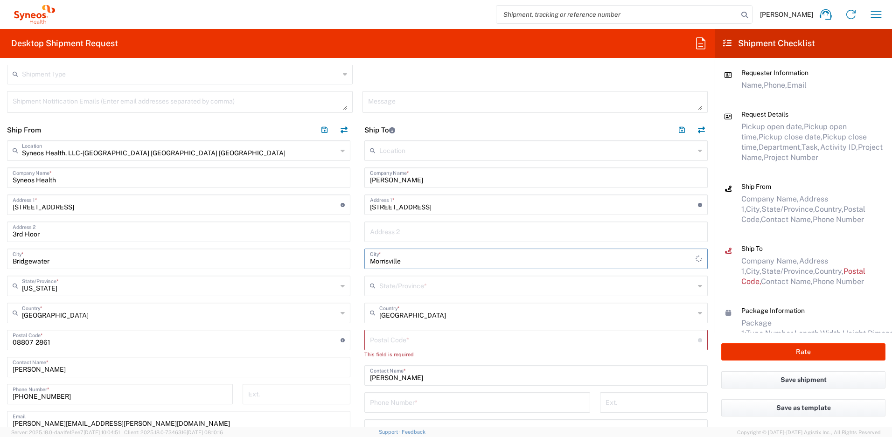
type input "Morrisville"
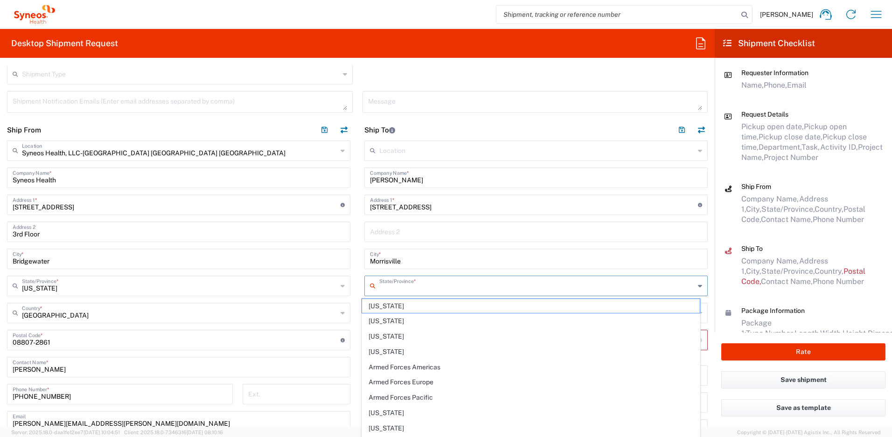
click at [409, 284] on input "text" at bounding box center [536, 285] width 315 height 16
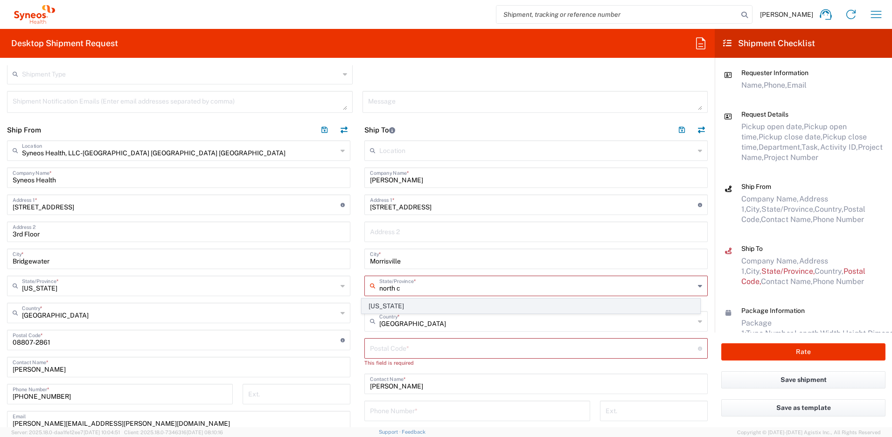
click at [392, 306] on span "[US_STATE]" at bounding box center [531, 306] width 338 height 14
type input "[US_STATE]"
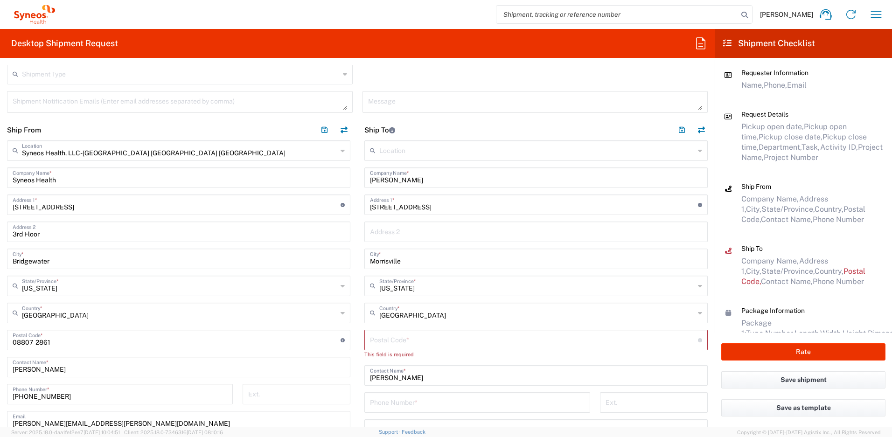
click at [402, 341] on input "undefined" at bounding box center [534, 339] width 328 height 16
paste input "27560"
type input "27560"
click at [385, 397] on input "tel" at bounding box center [477, 391] width 215 height 16
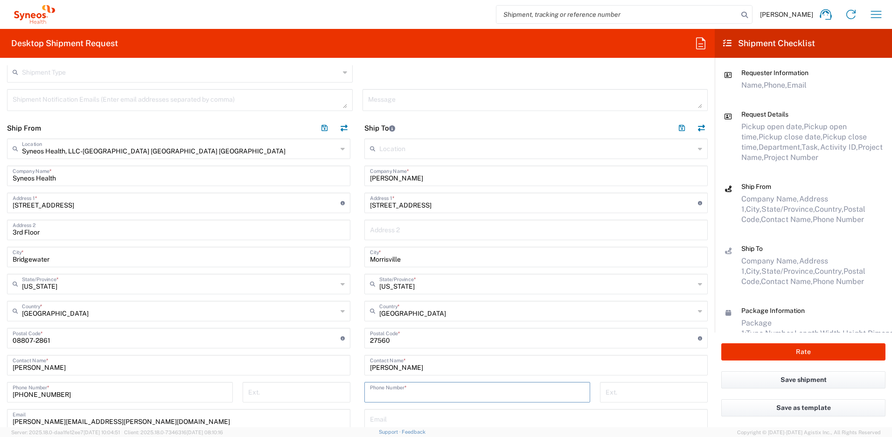
paste input "[PHONE_NUMBER]"
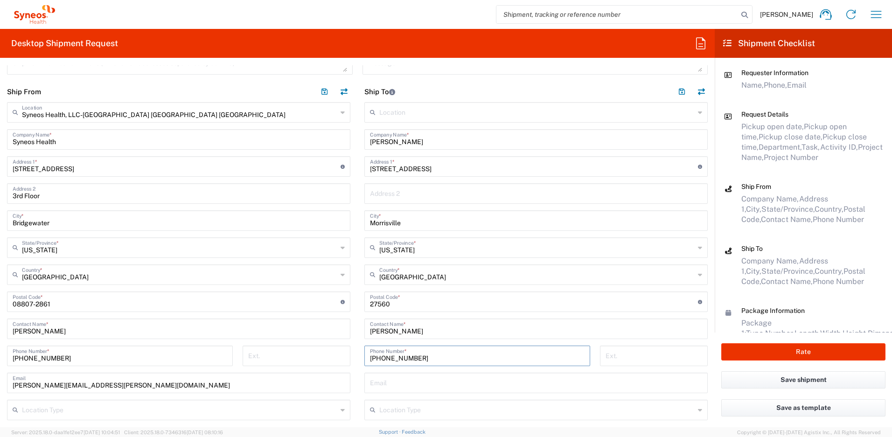
scroll to position [441, 0]
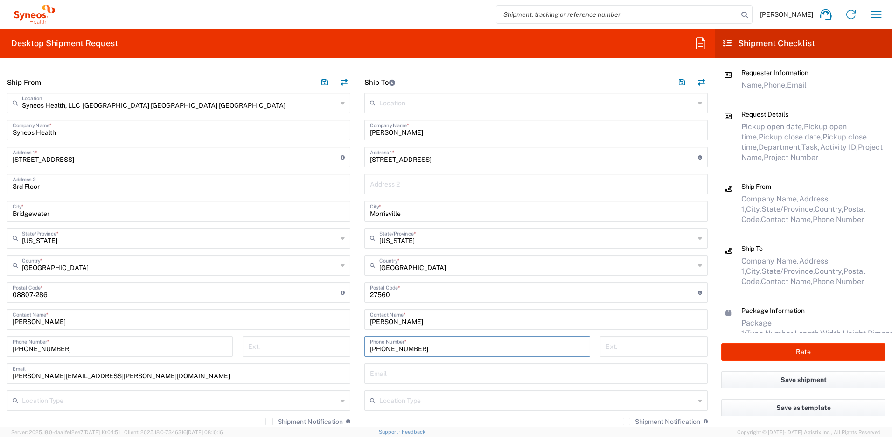
type input "[PHONE_NUMBER]"
click at [396, 374] on input "text" at bounding box center [536, 373] width 332 height 16
paste input "[PERSON_NAME][EMAIL_ADDRESS][PERSON_NAME][DOMAIN_NAME]"
type input "[PERSON_NAME][EMAIL_ADDRESS][PERSON_NAME][DOMAIN_NAME]"
click at [623, 419] on label "Shipment Notification" at bounding box center [661, 421] width 77 height 7
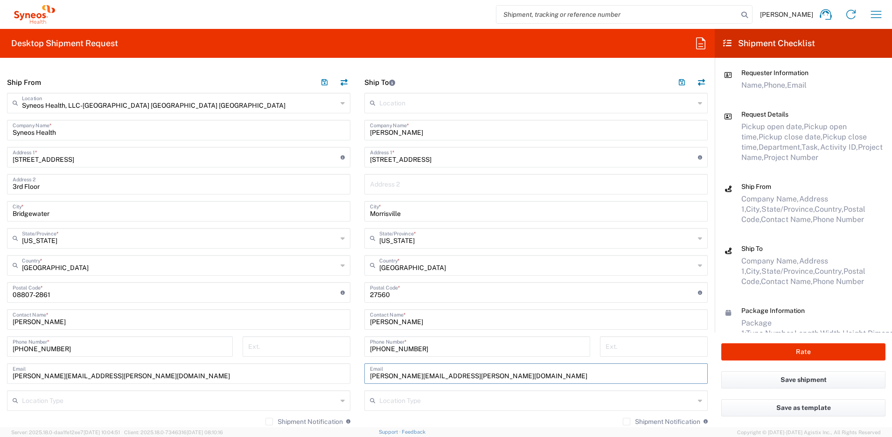
click at [626, 422] on input "Shipment Notification" at bounding box center [626, 422] width 0 height 0
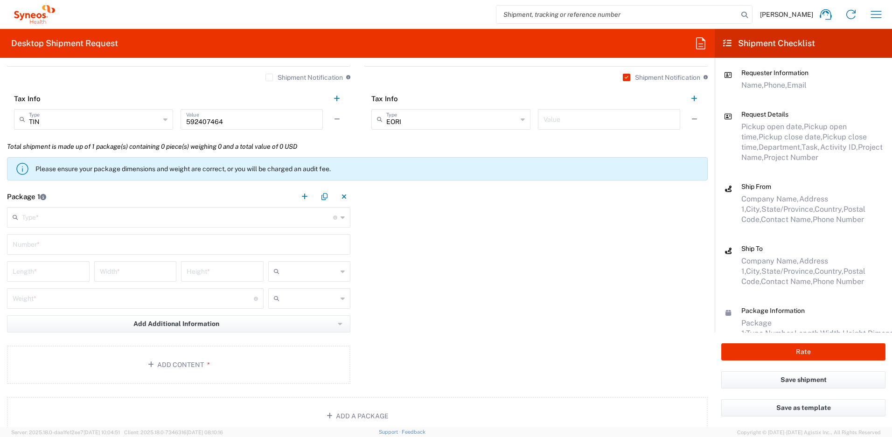
scroll to position [790, 0]
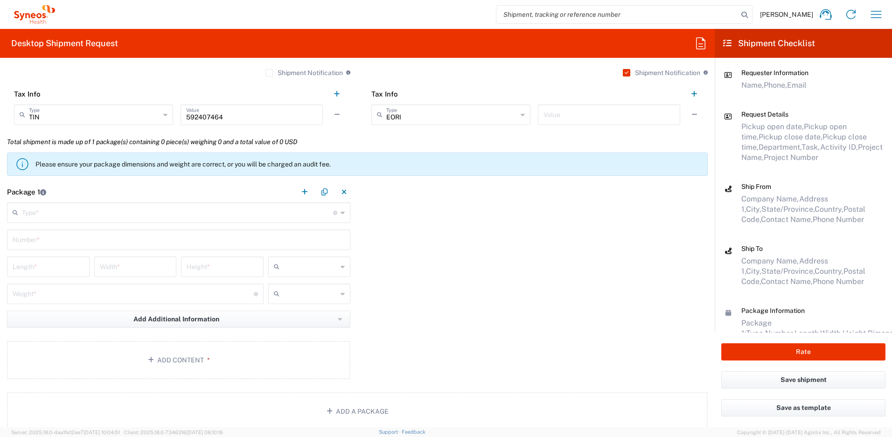
click at [162, 216] on input "text" at bounding box center [177, 212] width 311 height 16
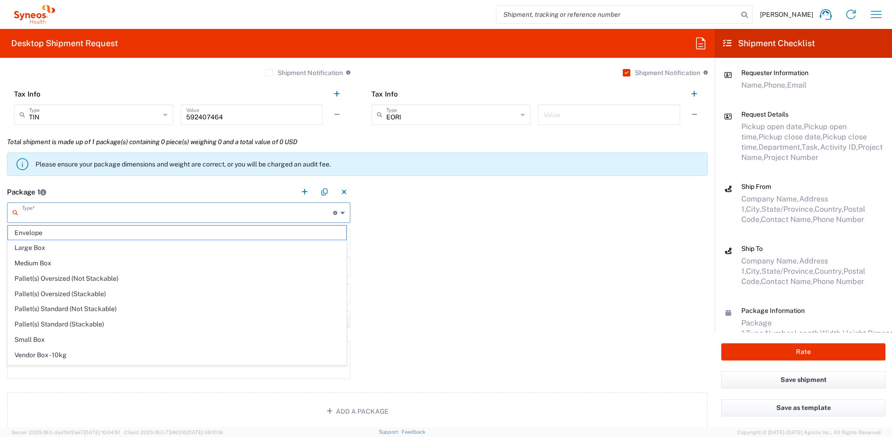
scroll to position [28, 0]
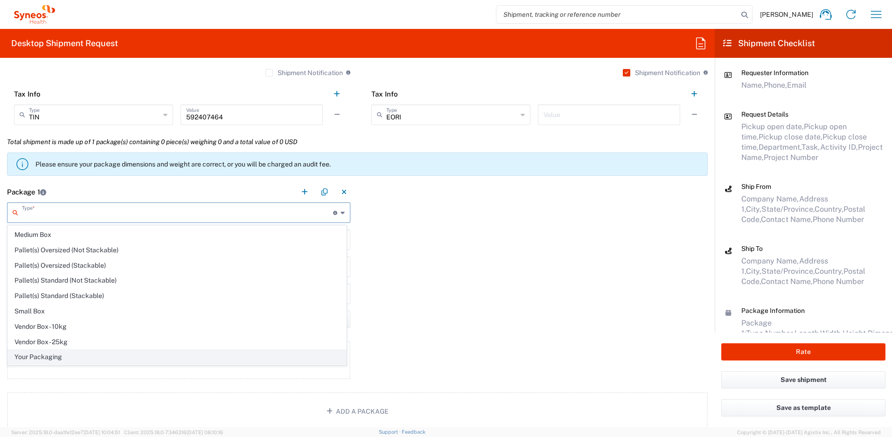
click at [146, 353] on span "Your Packaging" at bounding box center [177, 357] width 338 height 14
type input "Your Packaging"
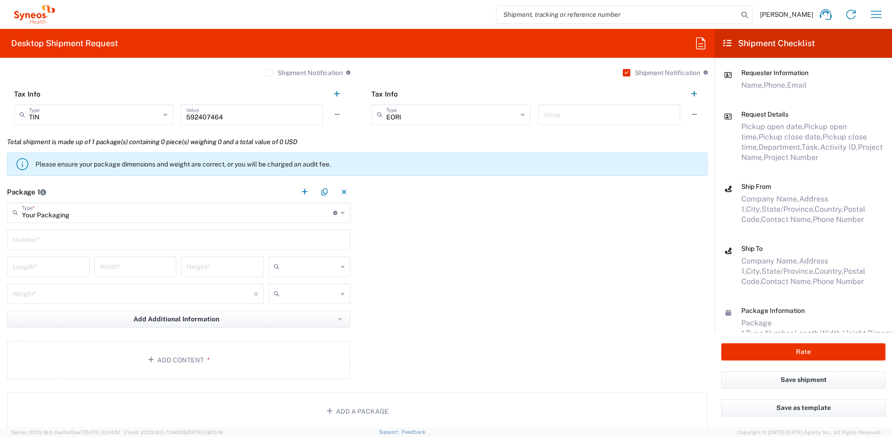
click at [24, 239] on input "text" at bounding box center [179, 239] width 332 height 16
type input "1"
click at [21, 263] on input "number" at bounding box center [48, 266] width 71 height 16
type input "16"
type input "12"
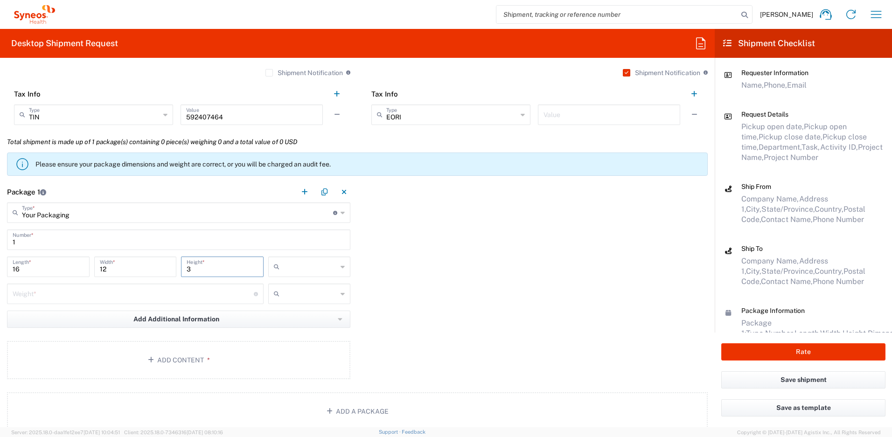
type input "3"
click at [42, 288] on input "number" at bounding box center [133, 293] width 241 height 16
type input "5"
click at [305, 265] on input "text" at bounding box center [310, 266] width 55 height 15
click at [300, 315] on span "in" at bounding box center [306, 317] width 80 height 14
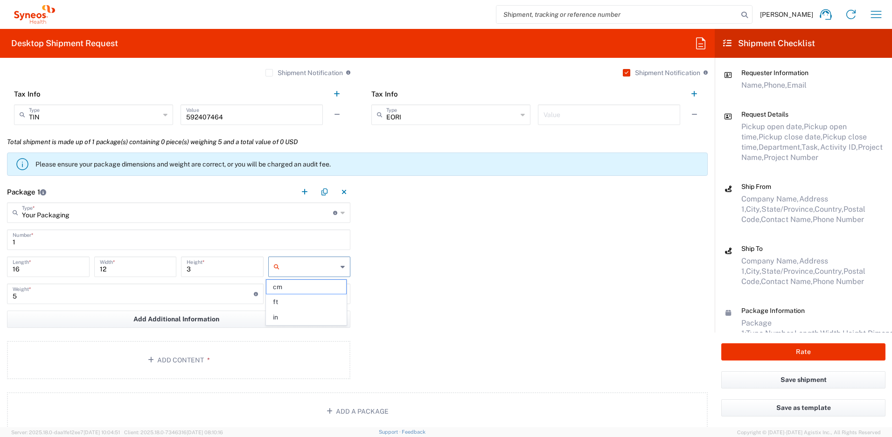
type input "in"
click at [302, 299] on input "text" at bounding box center [310, 293] width 55 height 15
click at [301, 326] on span "lbs" at bounding box center [306, 329] width 80 height 14
type input "lbs"
click at [222, 360] on button "Add Content *" at bounding box center [178, 360] width 343 height 38
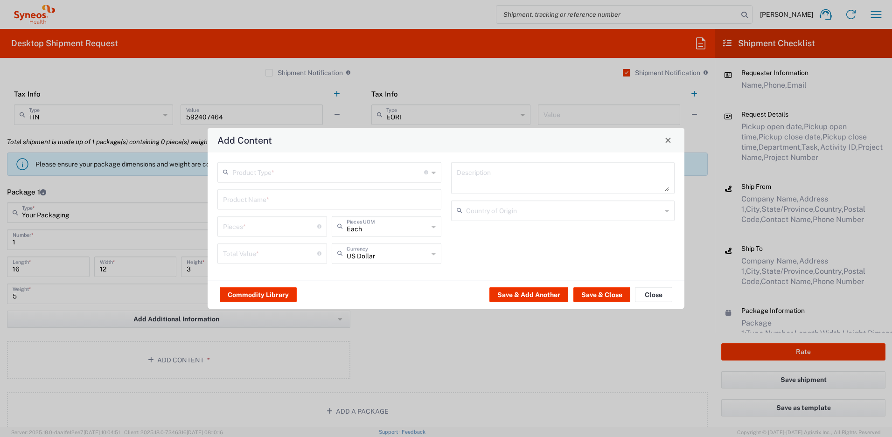
click at [291, 170] on input "text" at bounding box center [328, 171] width 192 height 16
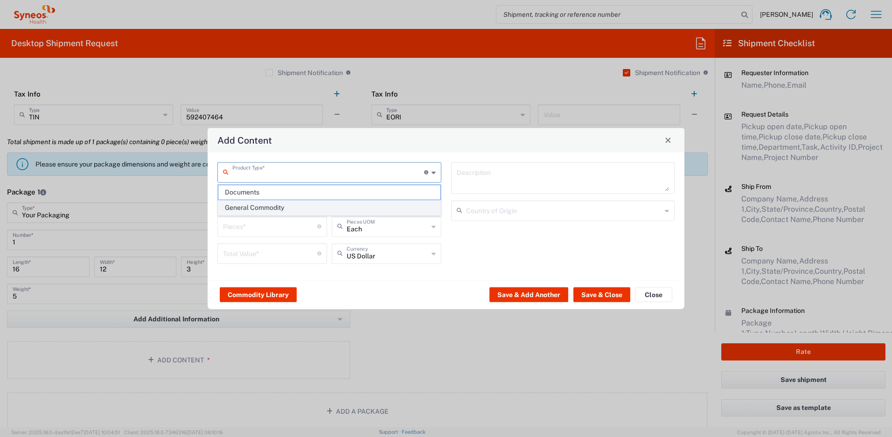
click at [271, 205] on span "General Commodity" at bounding box center [329, 208] width 222 height 14
type input "General Commodity"
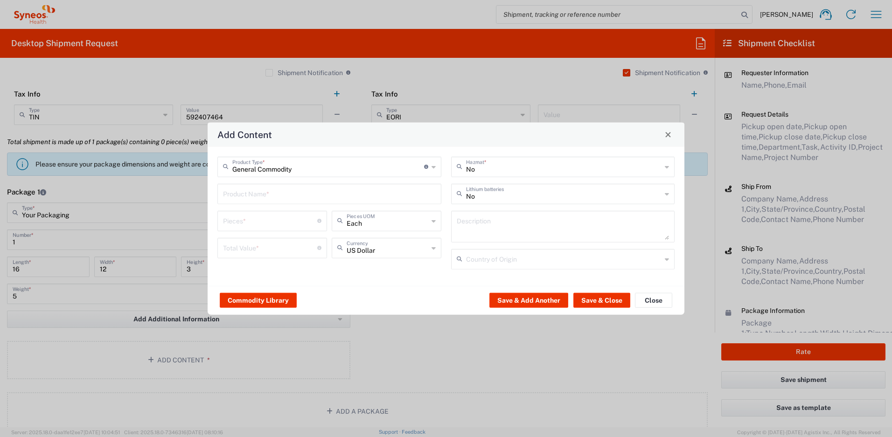
click at [272, 198] on input "text" at bounding box center [329, 193] width 213 height 16
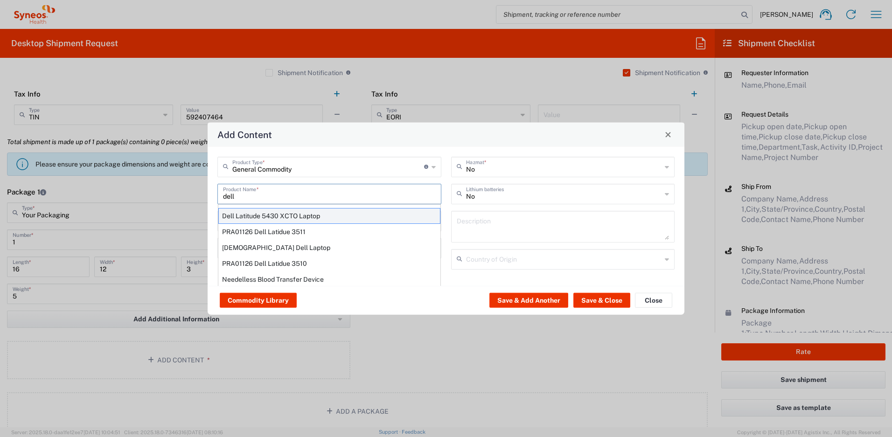
click at [287, 218] on div "Dell Latitude 5430 XCTO Laptop" at bounding box center [329, 216] width 222 height 16
type input "Dell Latitude 5430 XCTO Laptop"
type input "1"
type textarea "BaseIntel Core i7-1265U vProÂ® Processor - 14" 16 GB RAM - 512 GB SSD"
type input "[GEOGRAPHIC_DATA]"
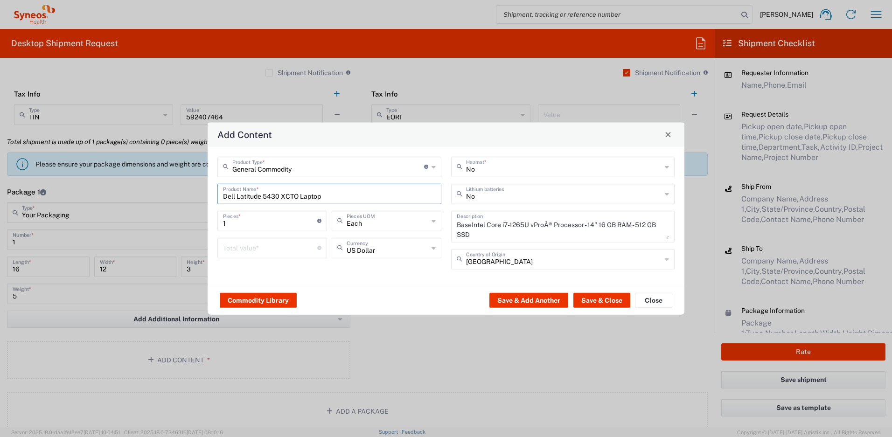
click at [277, 245] on input "number" at bounding box center [270, 247] width 94 height 16
type input "1000"
click at [476, 195] on input "text" at bounding box center [564, 193] width 196 height 16
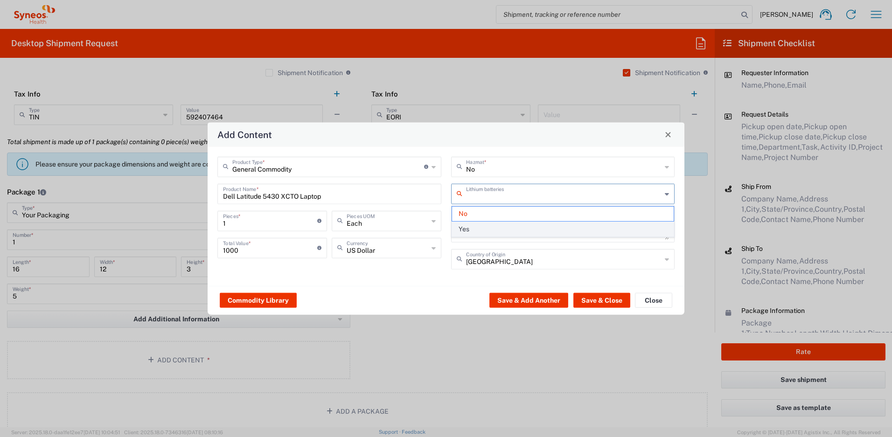
click at [488, 229] on span "Yes" at bounding box center [563, 229] width 222 height 14
type input "Yes"
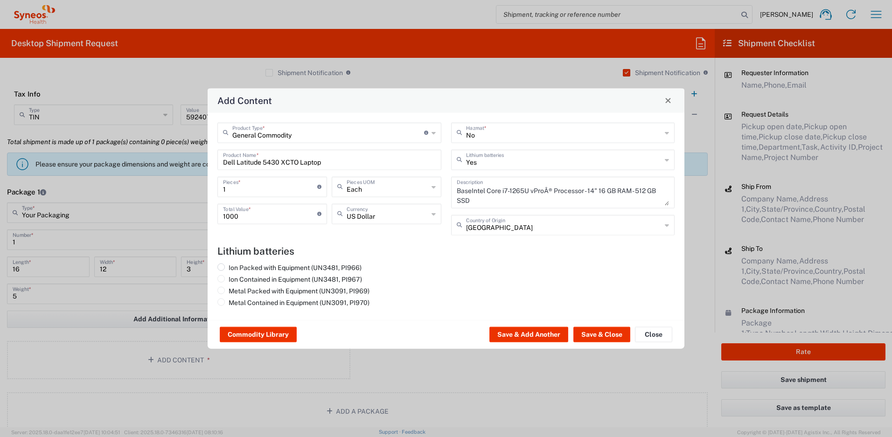
click at [308, 268] on label "Ion Packed with Equipment (UN3481, PI966)" at bounding box center [289, 267] width 144 height 8
click at [235, 268] on input "Ion Packed with Equipment (UN3481, PI966)" at bounding box center [232, 266] width 6 height 6
radio input "true"
click at [594, 337] on button "Save & Close" at bounding box center [601, 334] width 57 height 15
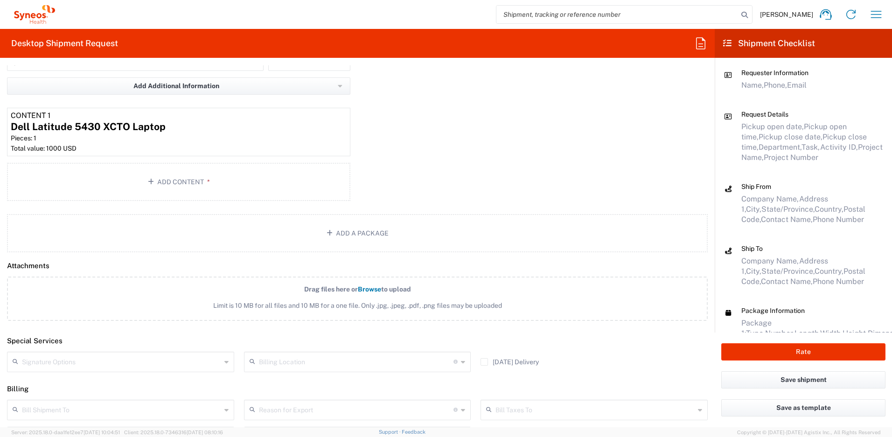
scroll to position [1060, 0]
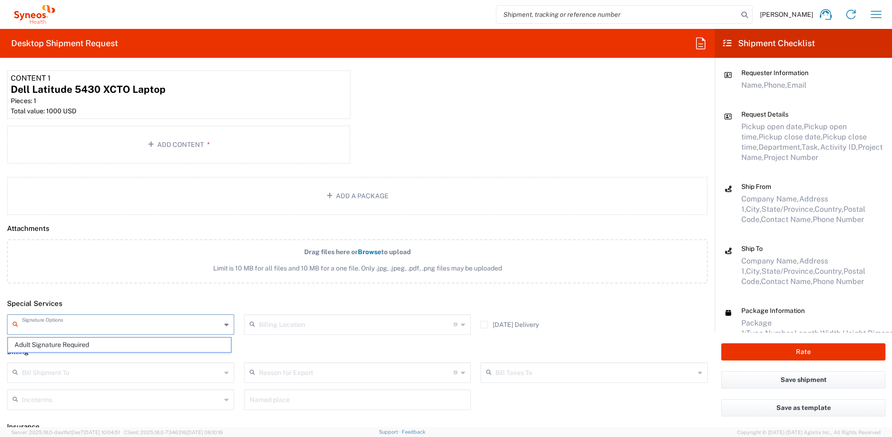
click at [198, 323] on input "text" at bounding box center [121, 324] width 199 height 16
click at [94, 345] on span "Adult Signature Required" at bounding box center [119, 345] width 223 height 14
type input "Adult Signature Required"
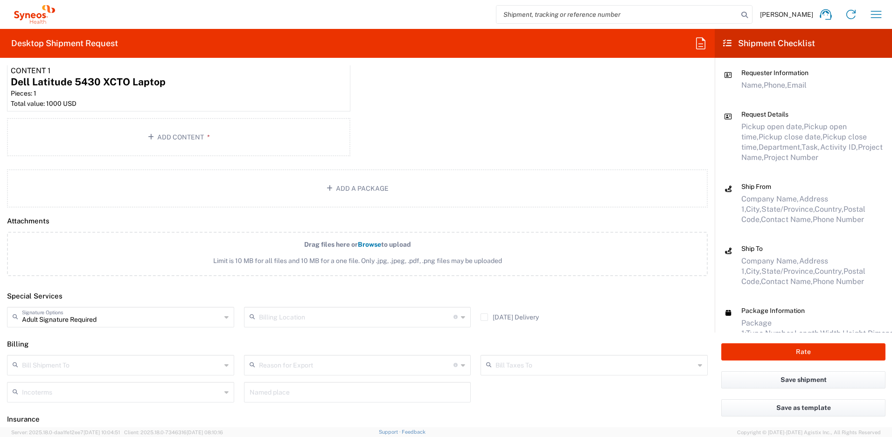
scroll to position [1106, 0]
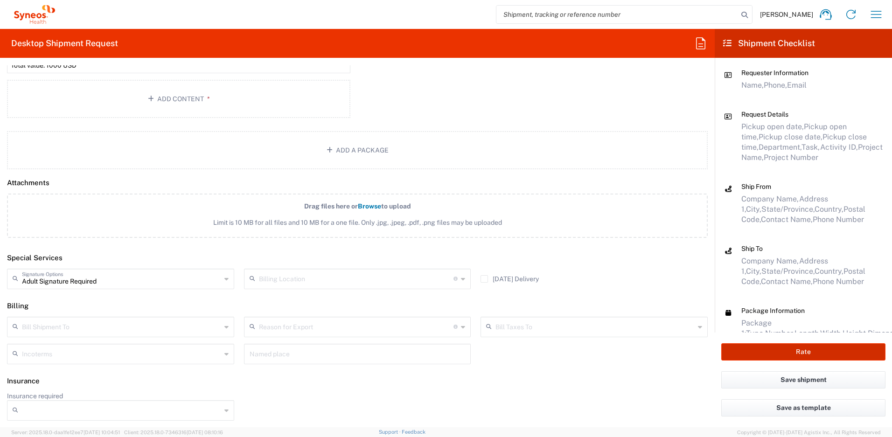
click at [749, 348] on button "Rate" at bounding box center [803, 351] width 164 height 17
type input "4510 DEPARTMENTAL EXPENSE"
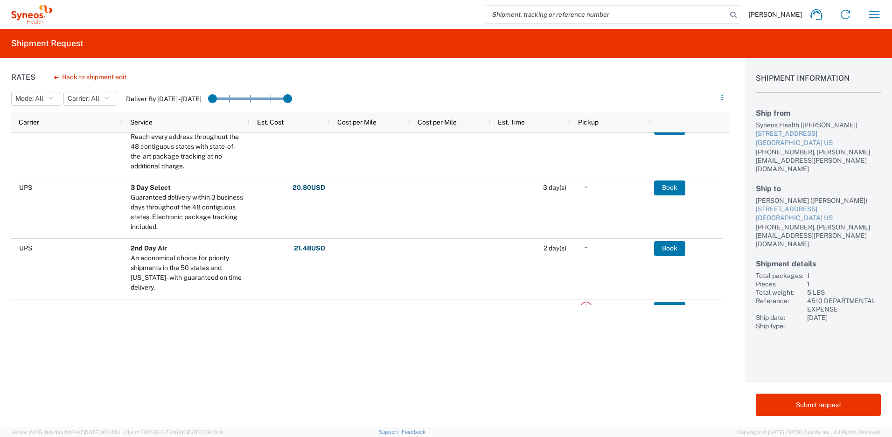
scroll to position [86, 0]
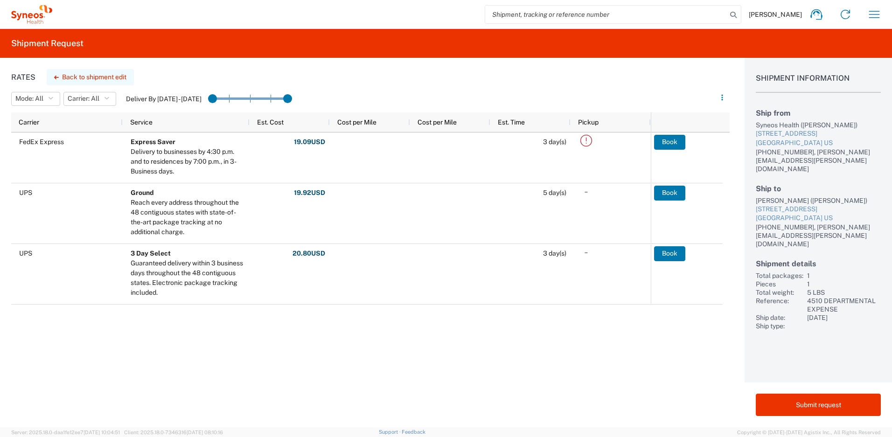
click at [102, 80] on button "Back to shipment edit" at bounding box center [90, 77] width 87 height 16
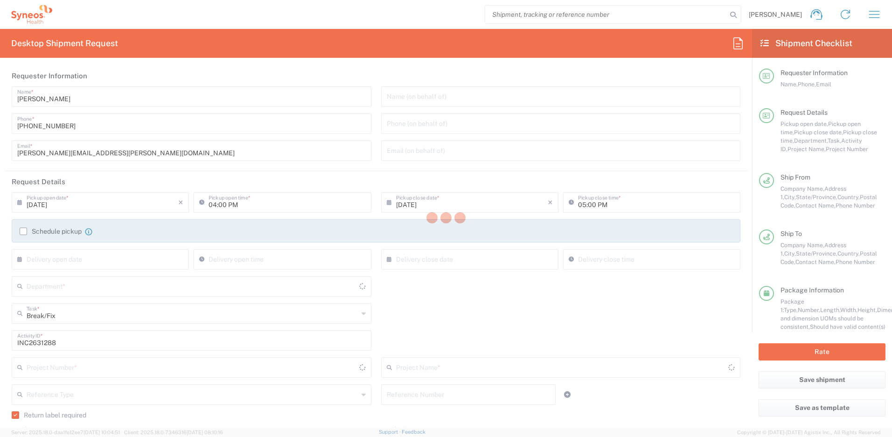
type input "[US_STATE]"
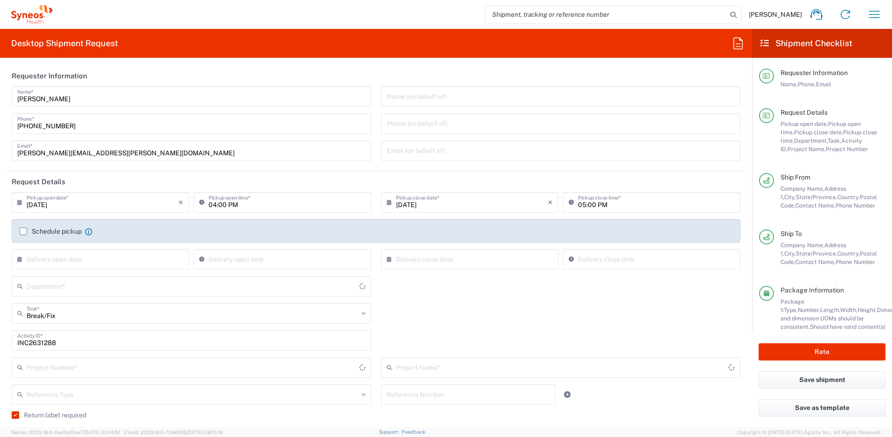
type input "Your Packaging"
type input "Ground"
type input "[US_STATE]"
type input "4510 DEPARTMENTAL EXPENSE"
type input "4510"
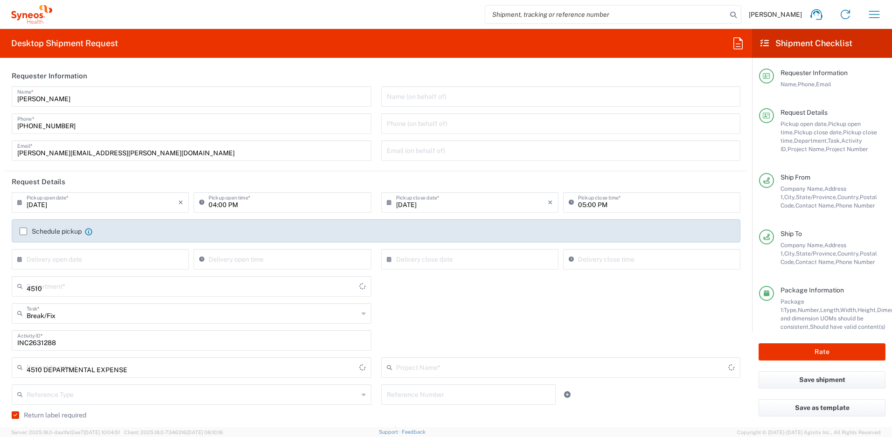
type input "4510 DEPARTMENTAL EXPENSE"
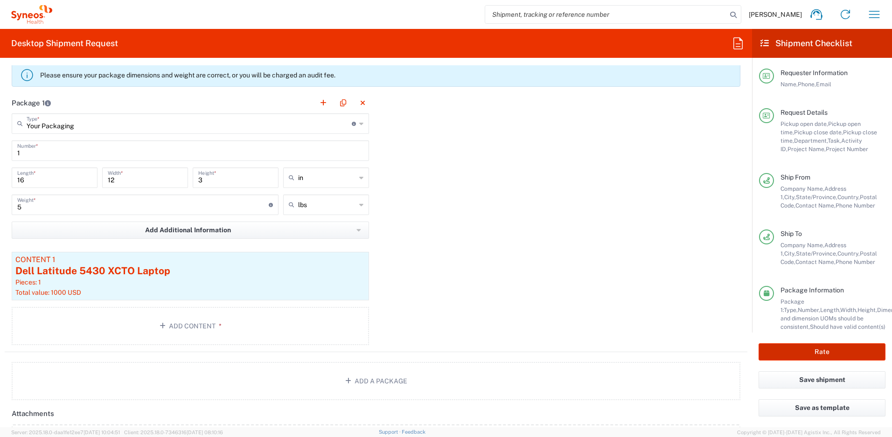
click at [832, 354] on button "Rate" at bounding box center [821, 351] width 127 height 17
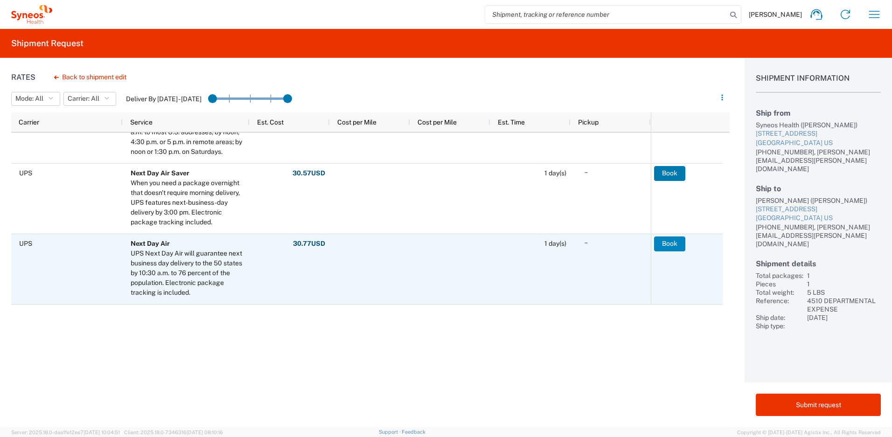
click at [664, 241] on button "Book" at bounding box center [669, 243] width 31 height 15
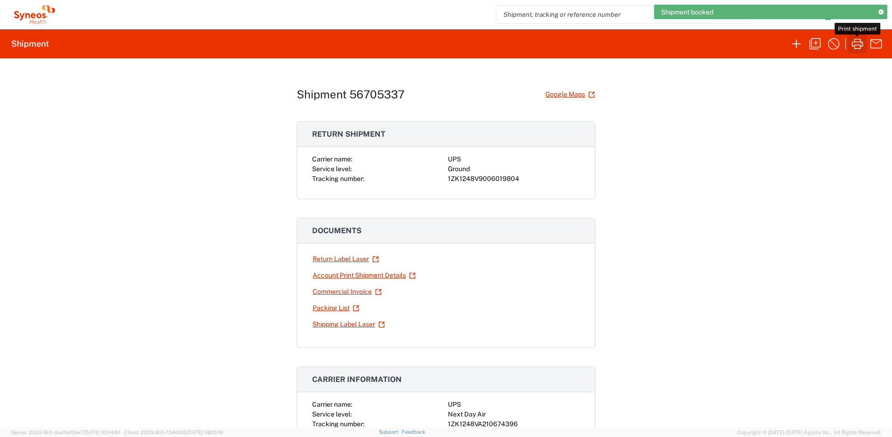
click at [857, 49] on icon "button" at bounding box center [857, 43] width 15 height 15
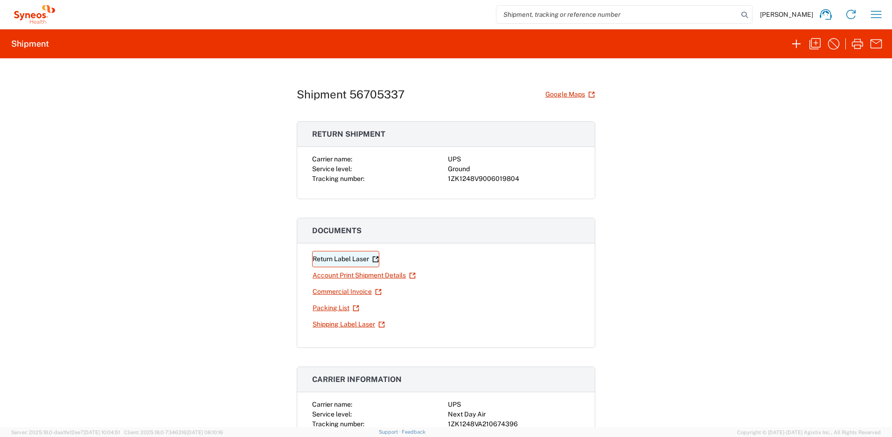
click at [363, 261] on link "Return Label Laser" at bounding box center [345, 259] width 67 height 16
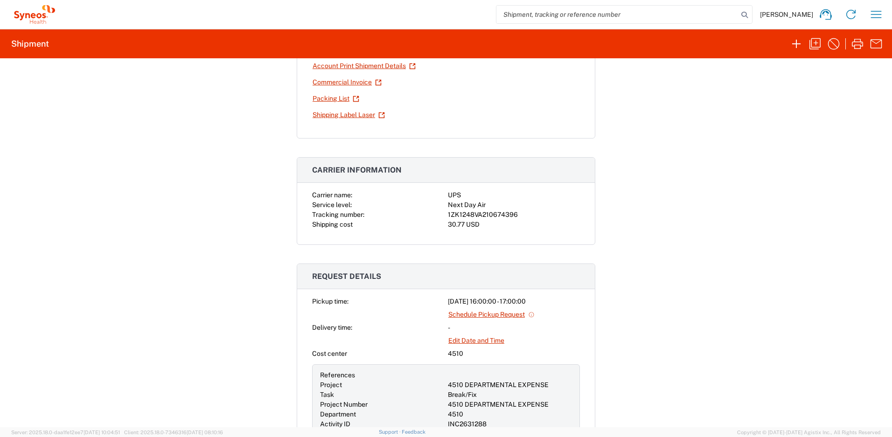
scroll to position [208, 0]
drag, startPoint x: 513, startPoint y: 215, endPoint x: 445, endPoint y: 213, distance: 67.7
click at [448, 213] on div "1ZK1248VA210674396" at bounding box center [514, 216] width 132 height 10
copy div "1ZK1248VA210674396"
click at [871, 14] on icon "button" at bounding box center [876, 14] width 11 height 7
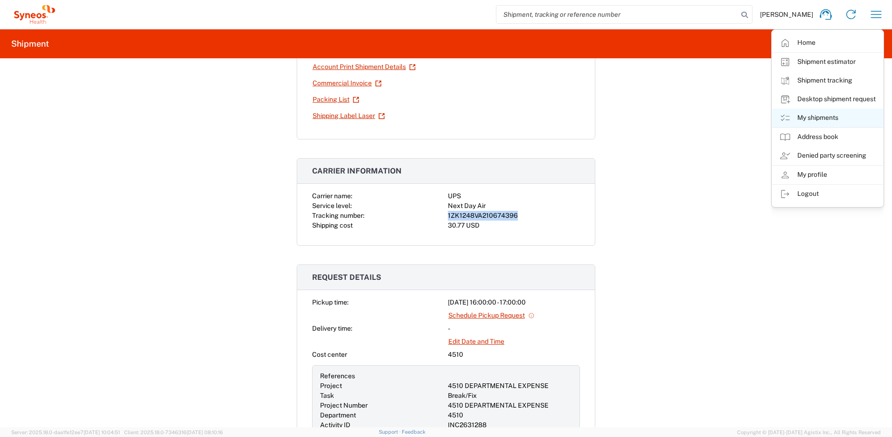
click at [812, 116] on link "My shipments" at bounding box center [827, 118] width 111 height 19
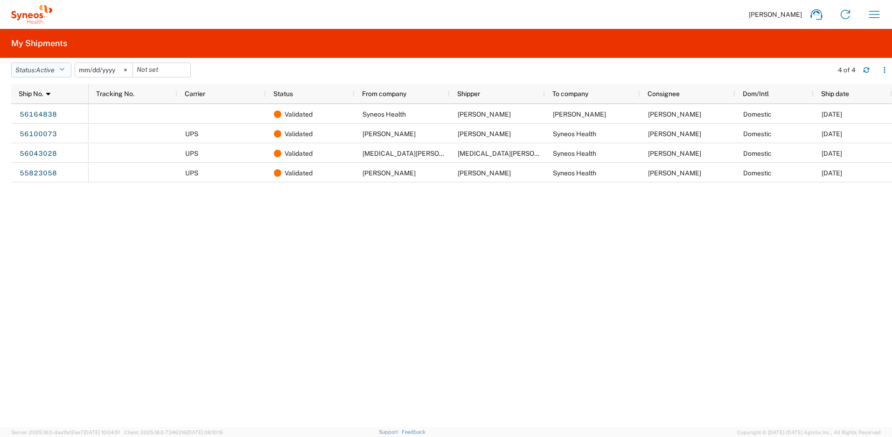
click at [68, 70] on button "Status: Active" at bounding box center [41, 69] width 60 height 15
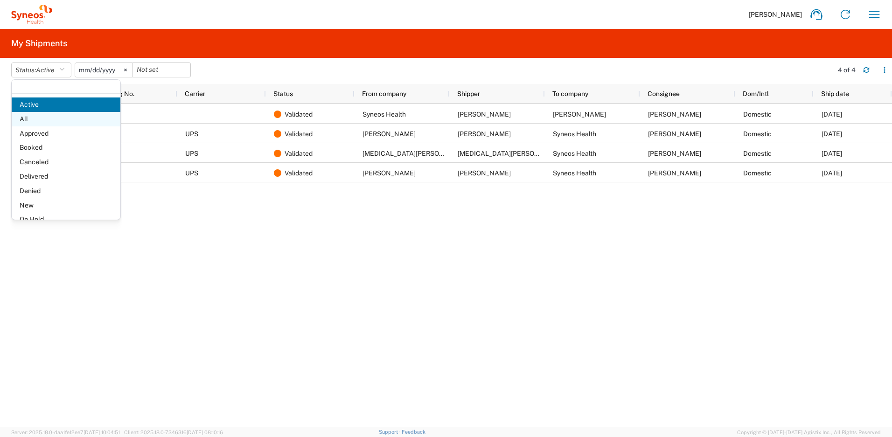
click at [49, 116] on span "All" at bounding box center [66, 119] width 109 height 14
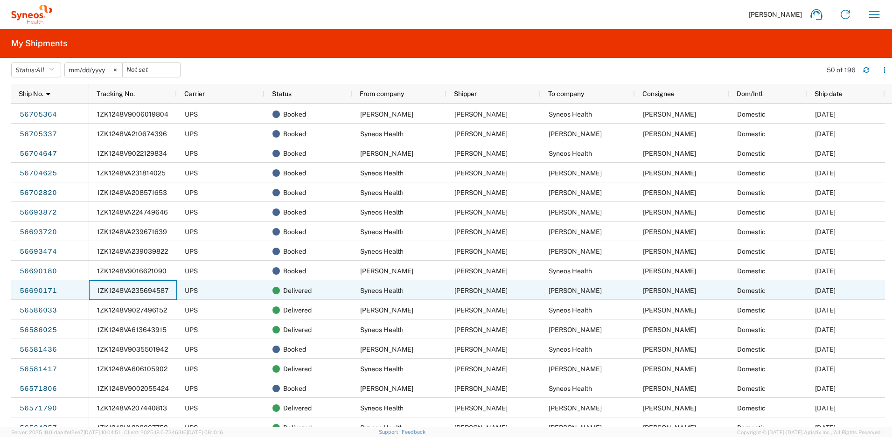
click at [137, 294] on span "1ZK1248VA235694587" at bounding box center [132, 290] width 71 height 7
click at [165, 289] on span "1ZK1248VA235694587" at bounding box center [132, 290] width 71 height 7
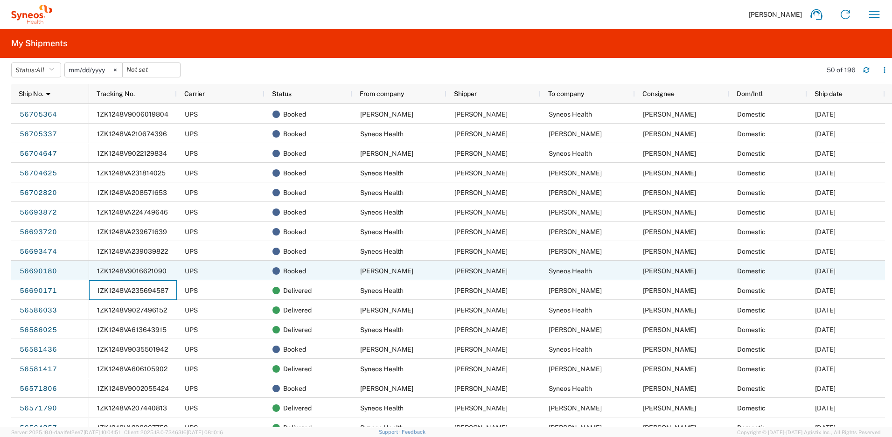
click at [157, 270] on span "1ZK1248V9016621090" at bounding box center [131, 270] width 69 height 7
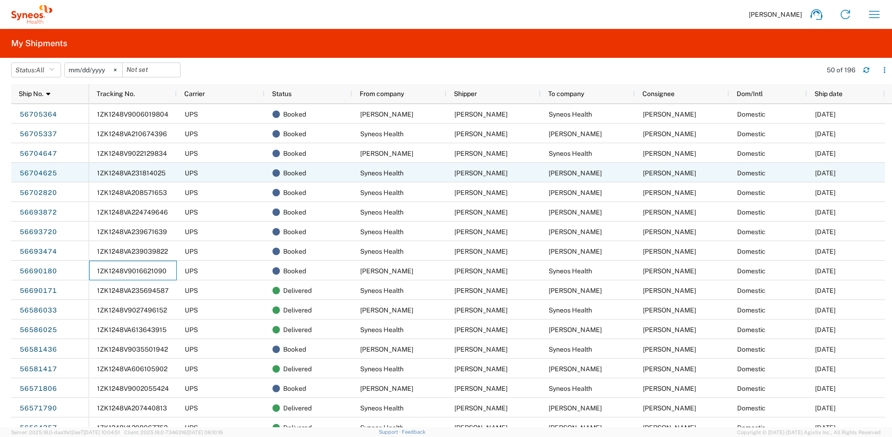
click at [153, 171] on span "1ZK1248VA231814025" at bounding box center [131, 172] width 69 height 7
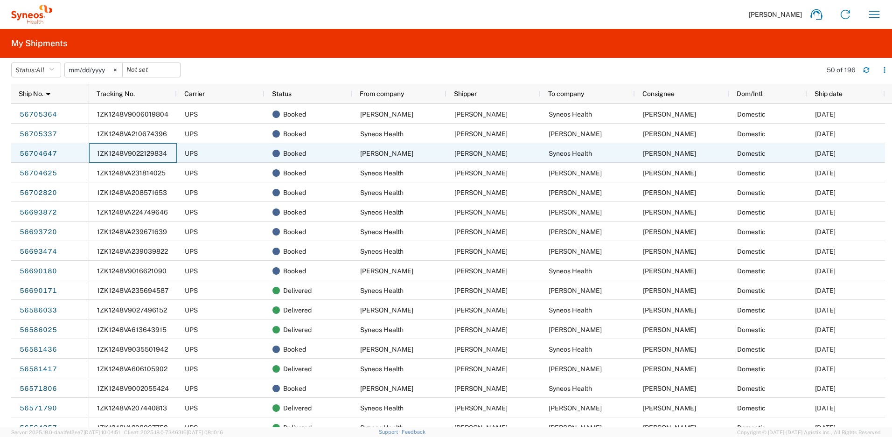
click at [155, 155] on span "1ZK1248V9022129834" at bounding box center [132, 153] width 70 height 7
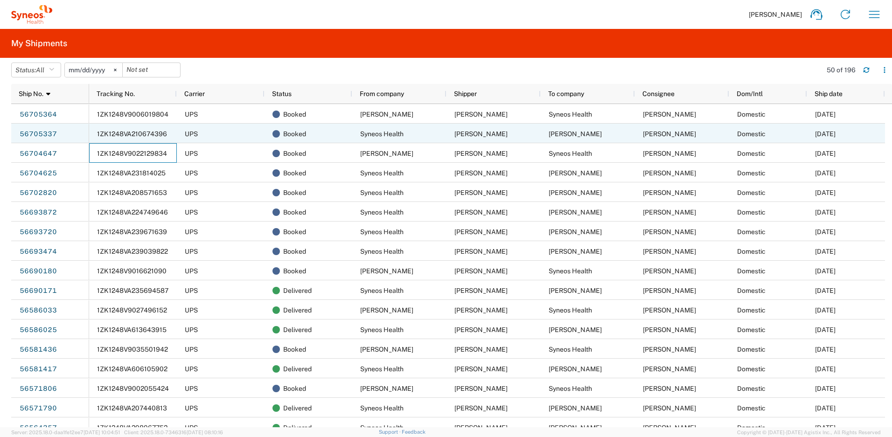
click at [167, 134] on div "1ZK1248VA210674396" at bounding box center [133, 134] width 88 height 20
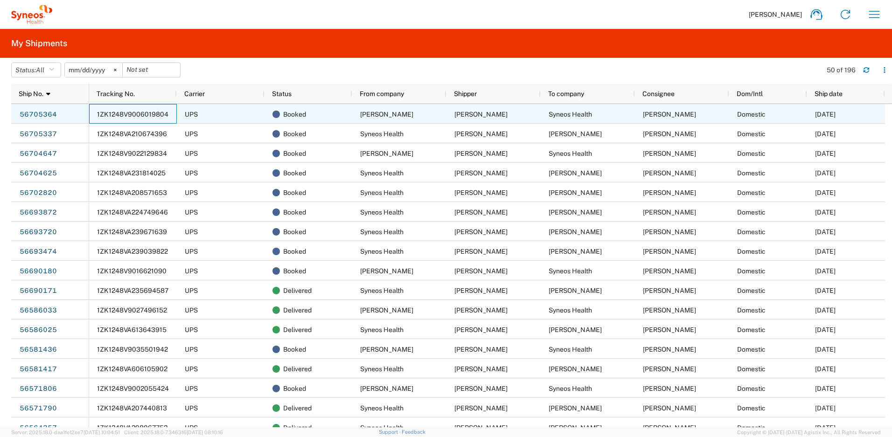
click at [131, 114] on span "1ZK1248V9006019804" at bounding box center [132, 114] width 71 height 7
